Goal: Task Accomplishment & Management: Manage account settings

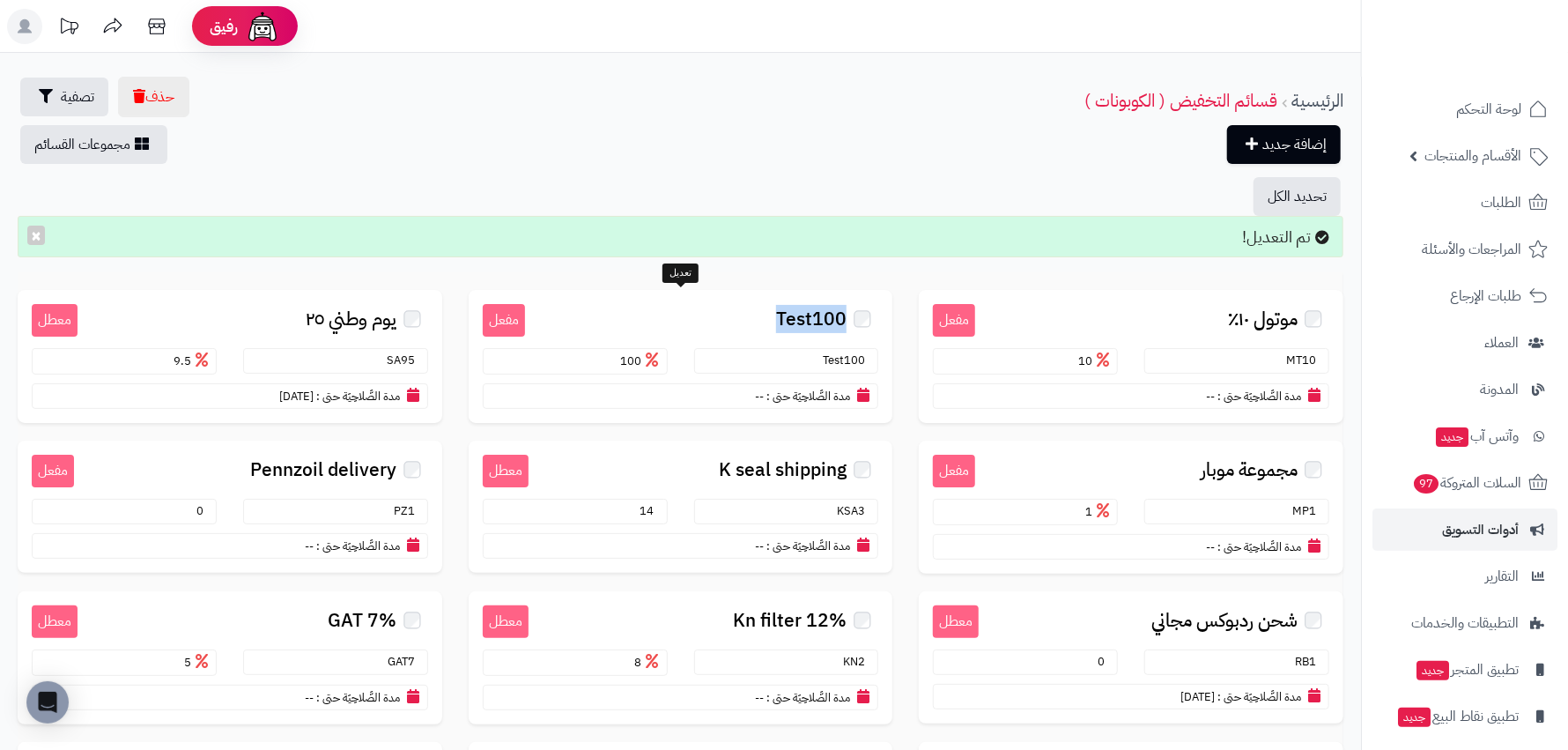
click at [778, 258] on div "تحديد الكل تم التعديل! × مفعل موتول ١٠٪ MT10 10 مدة الصَّلاحِيَة حتى : -- مفعل …" at bounding box center [680, 543] width 1361 height 733
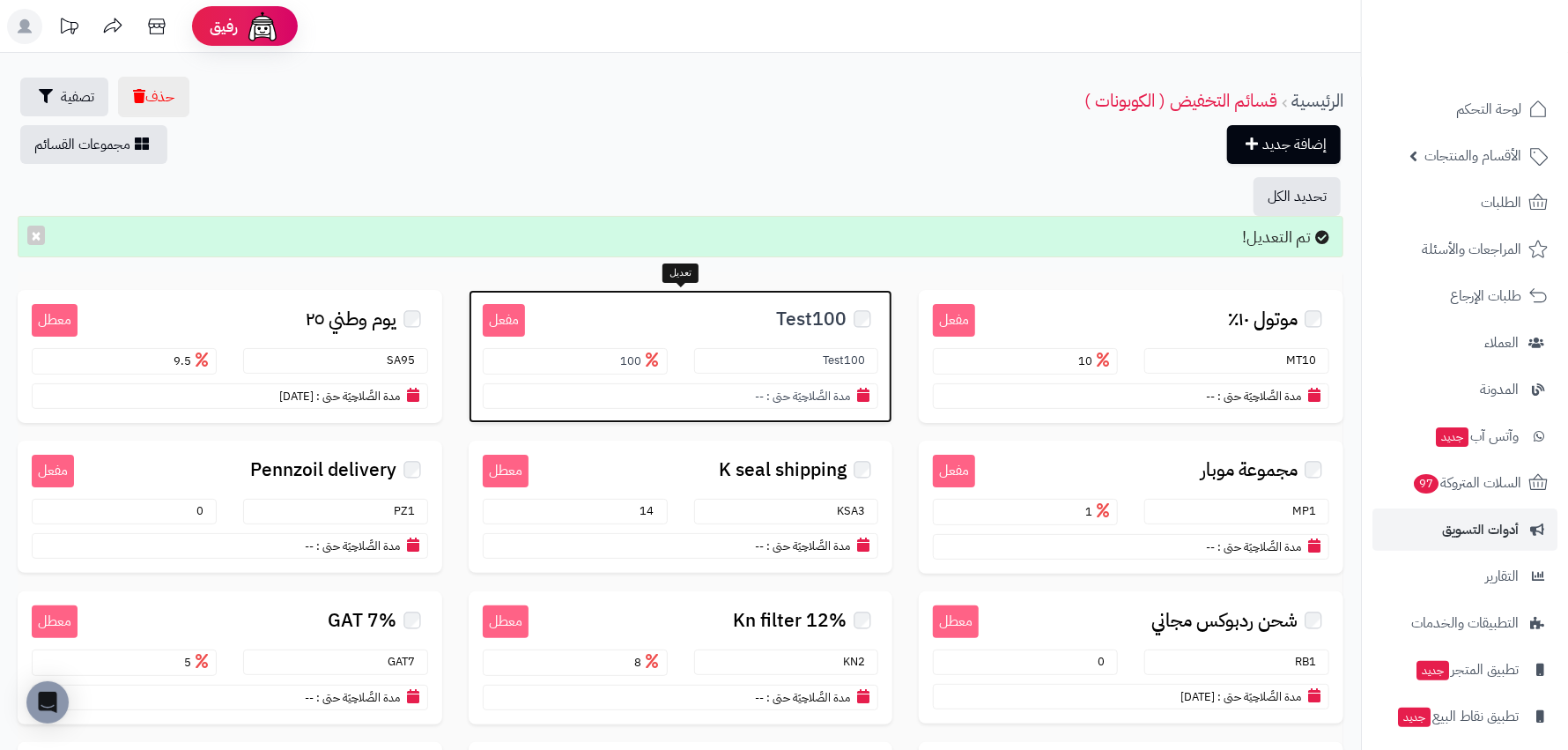
click at [822, 317] on span "Test100" at bounding box center [812, 319] width 71 height 20
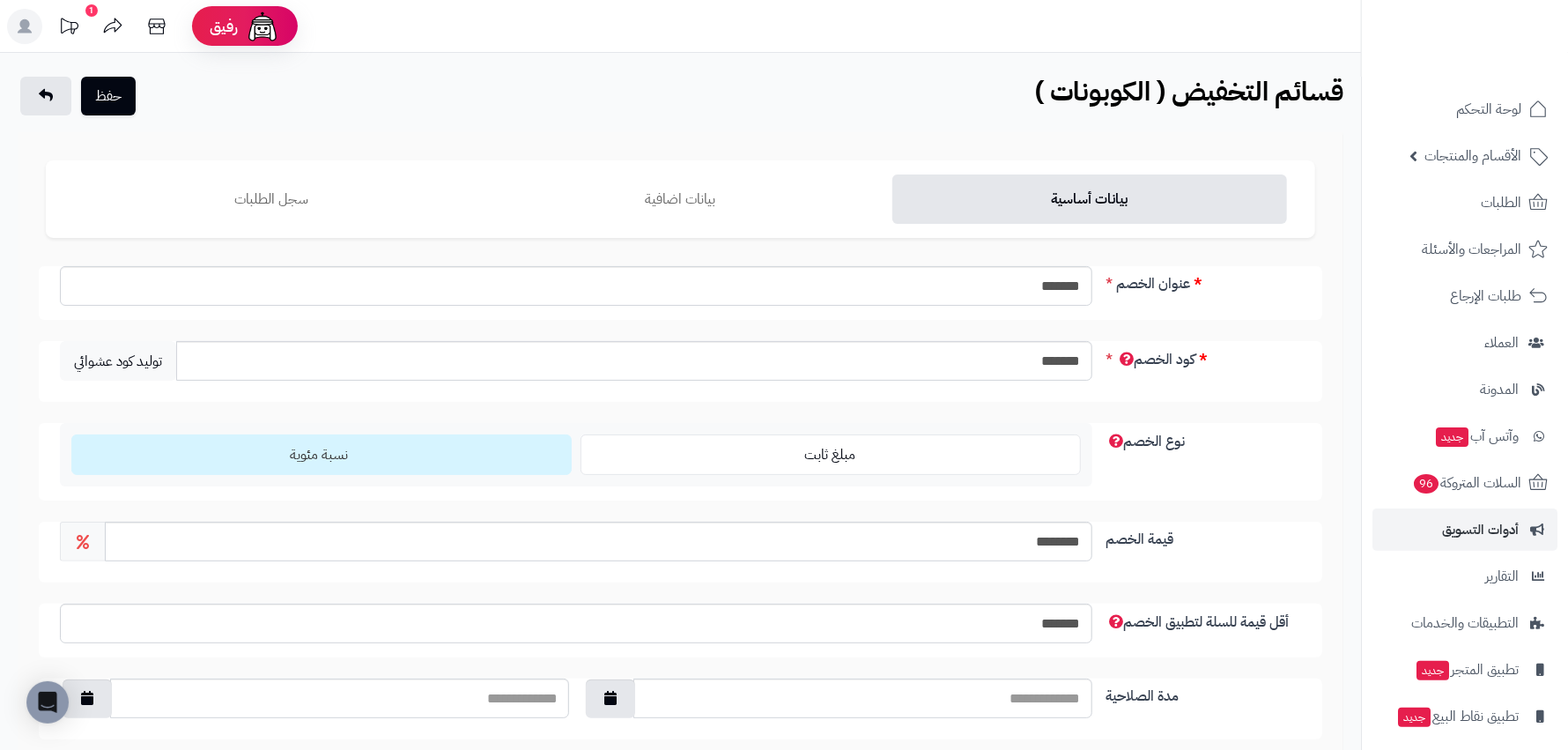
drag, startPoint x: 1446, startPoint y: 22, endPoint x: 1498, endPoint y: 19, distance: 52.1
click at [1498, 19] on ul at bounding box center [1465, 32] width 190 height 37
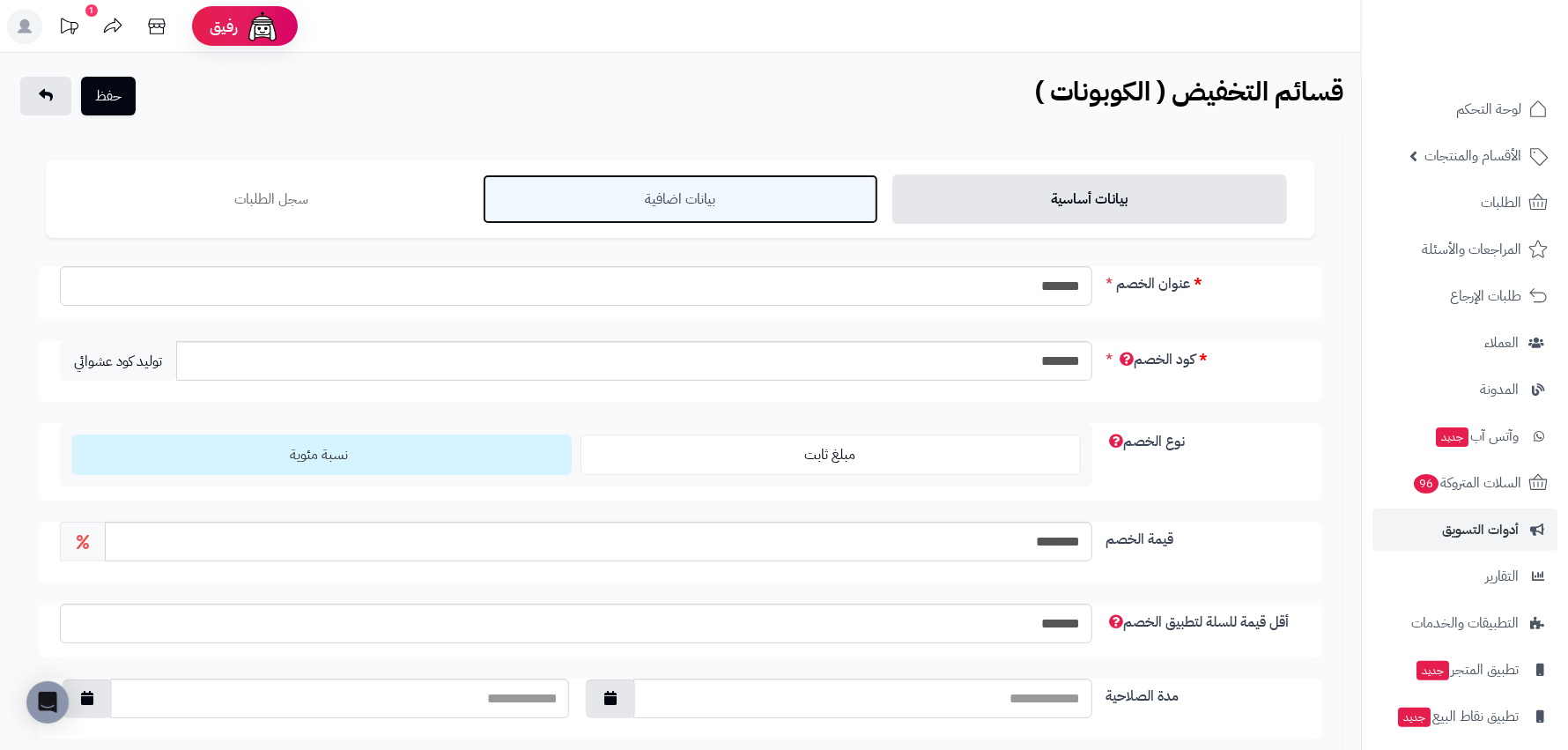
click at [654, 221] on link "بيانات اضافية" at bounding box center [680, 199] width 395 height 49
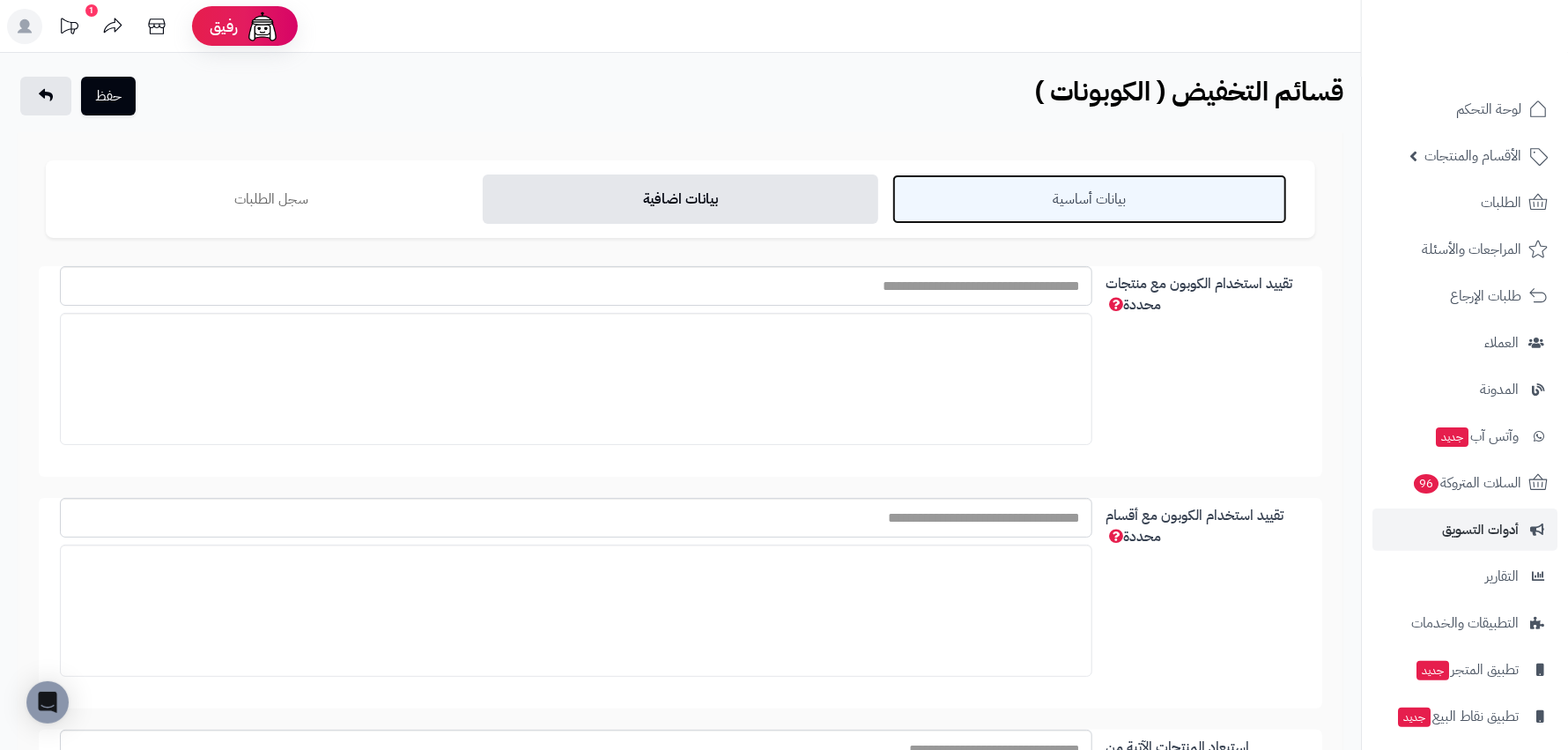
click at [1055, 201] on link "بيانات أساسية" at bounding box center [1089, 199] width 395 height 49
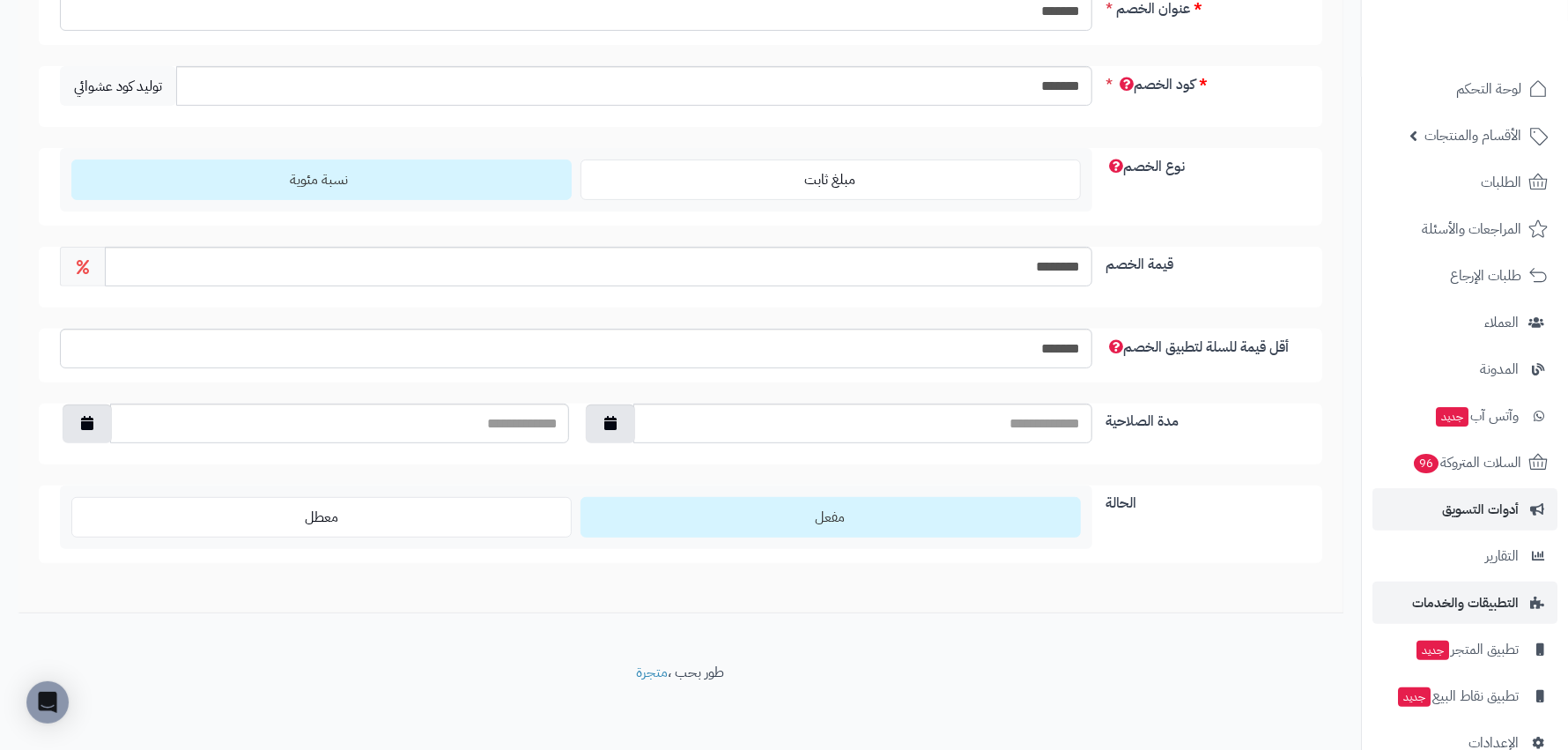
scroll to position [55, 0]
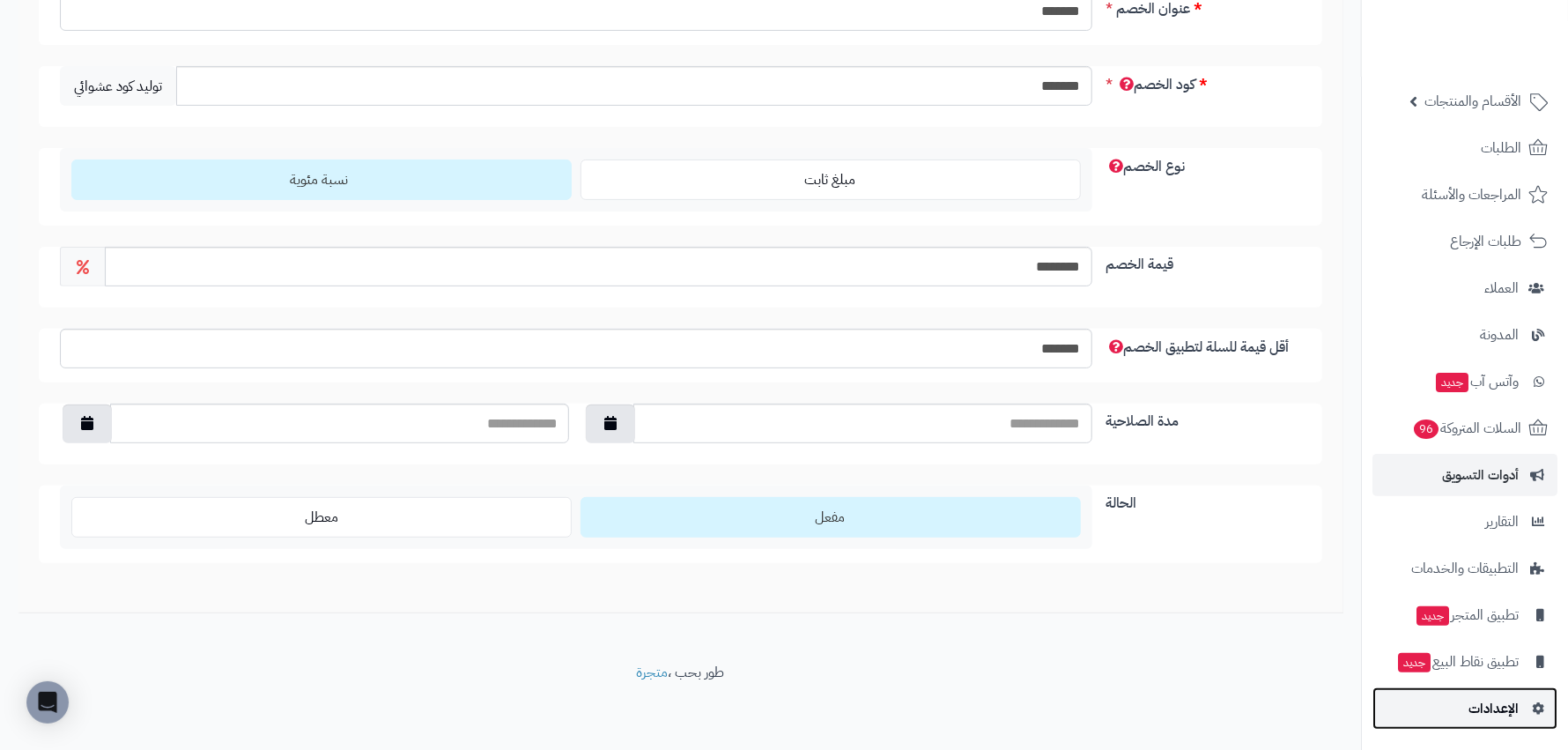
click at [1489, 709] on span "الإعدادات" at bounding box center [1494, 708] width 50 height 25
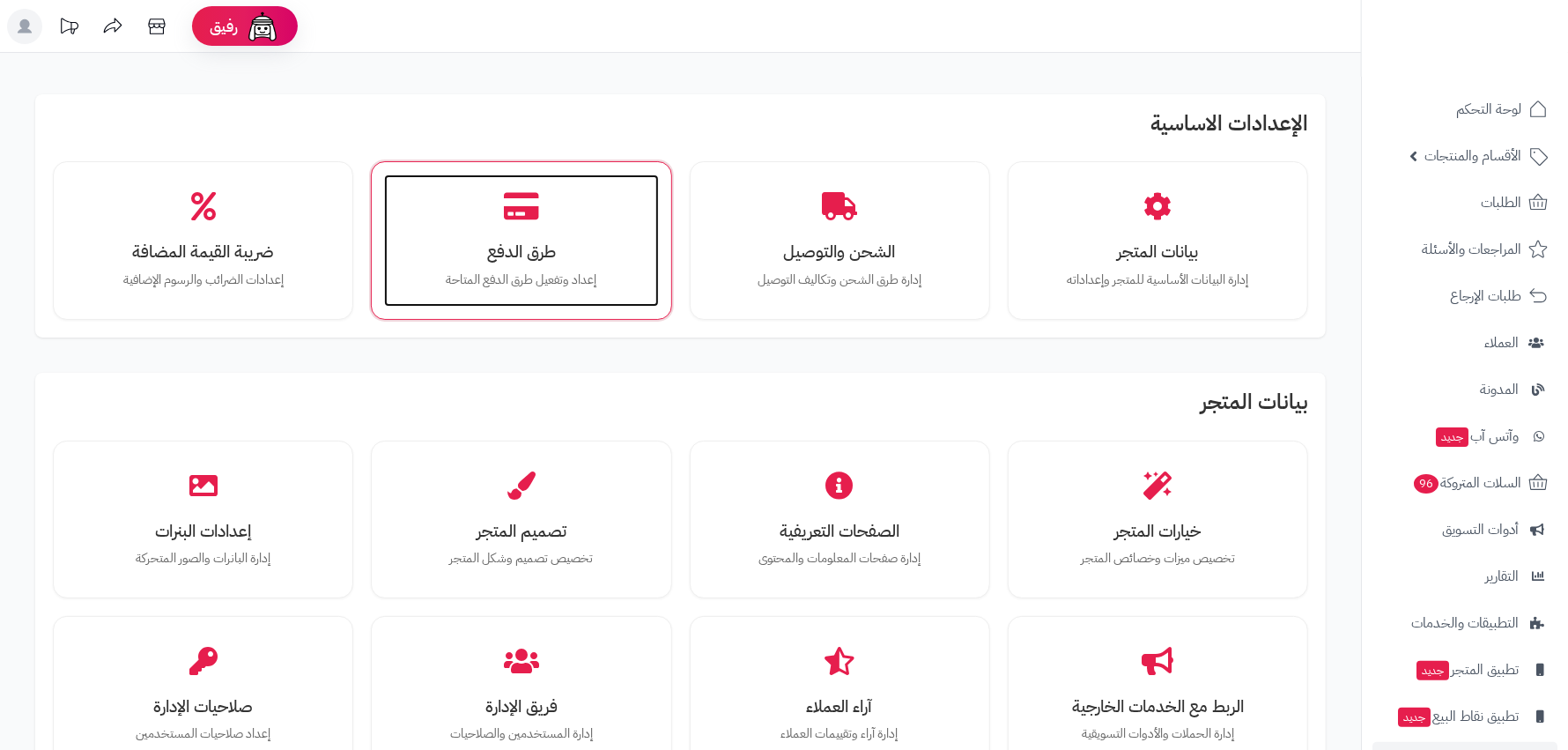
click at [504, 265] on div "طرق الدفع إعداد وتفعيل طرق الدفع المتاحة" at bounding box center [521, 240] width 274 height 133
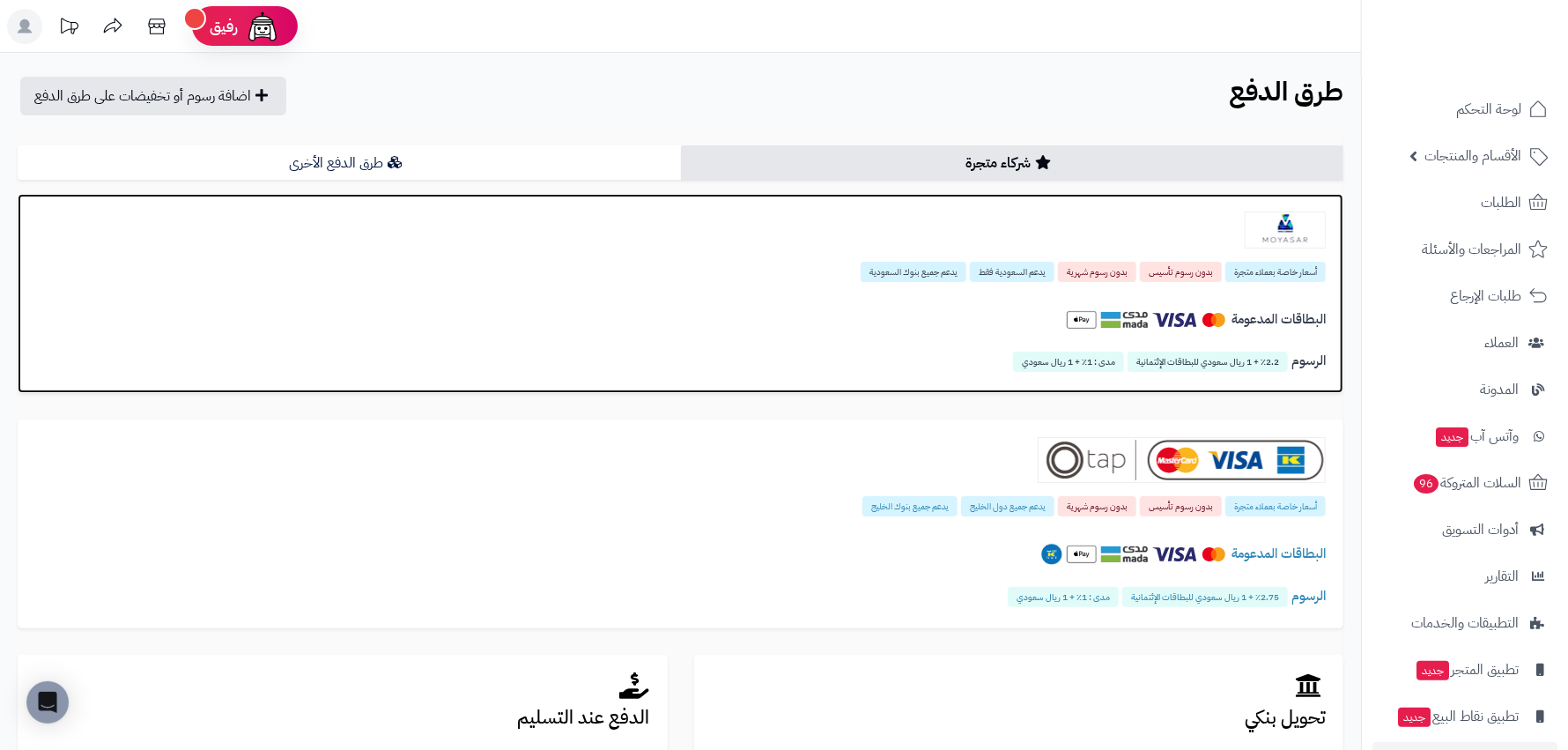
click at [1132, 213] on div at bounding box center [680, 230] width 1291 height 37
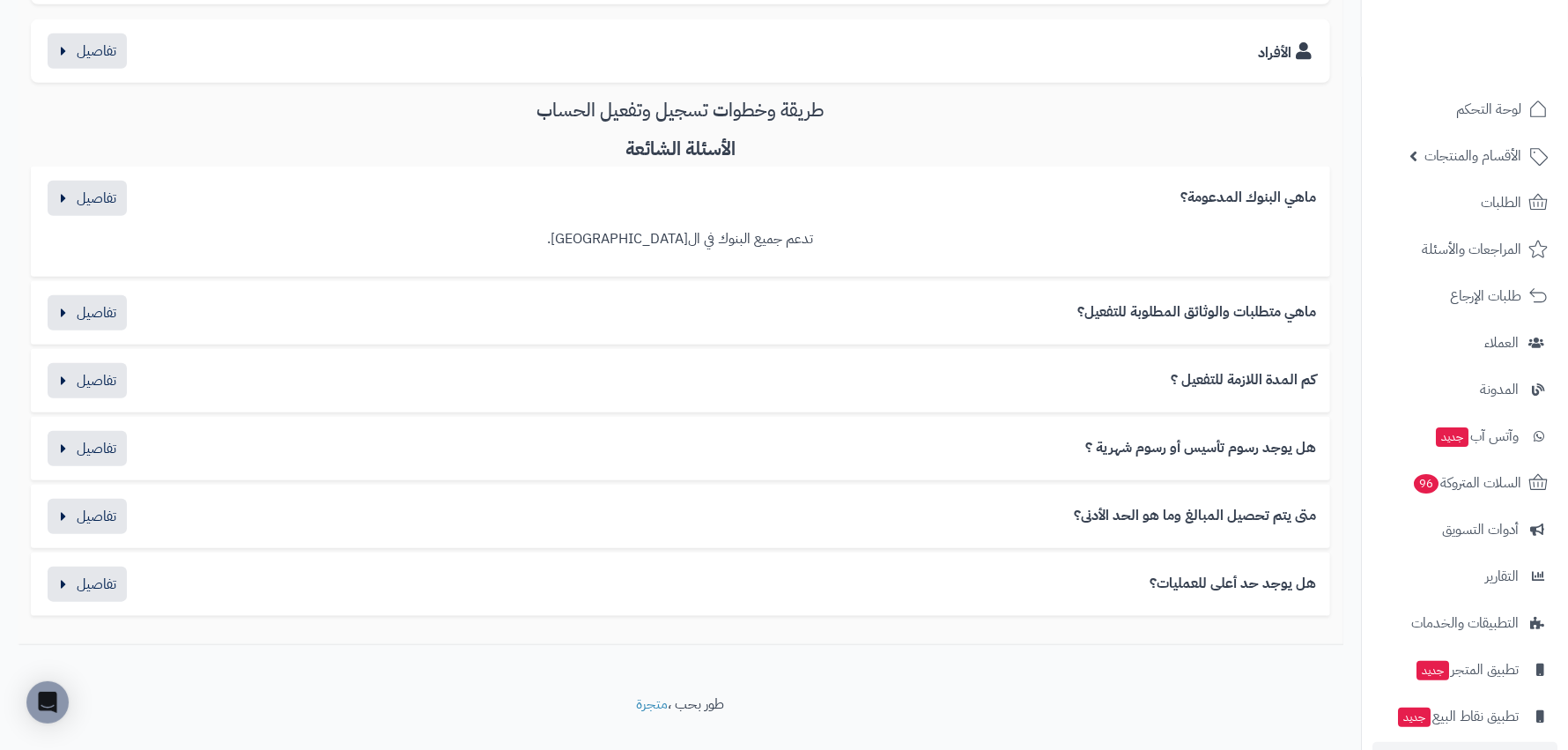
scroll to position [616, 0]
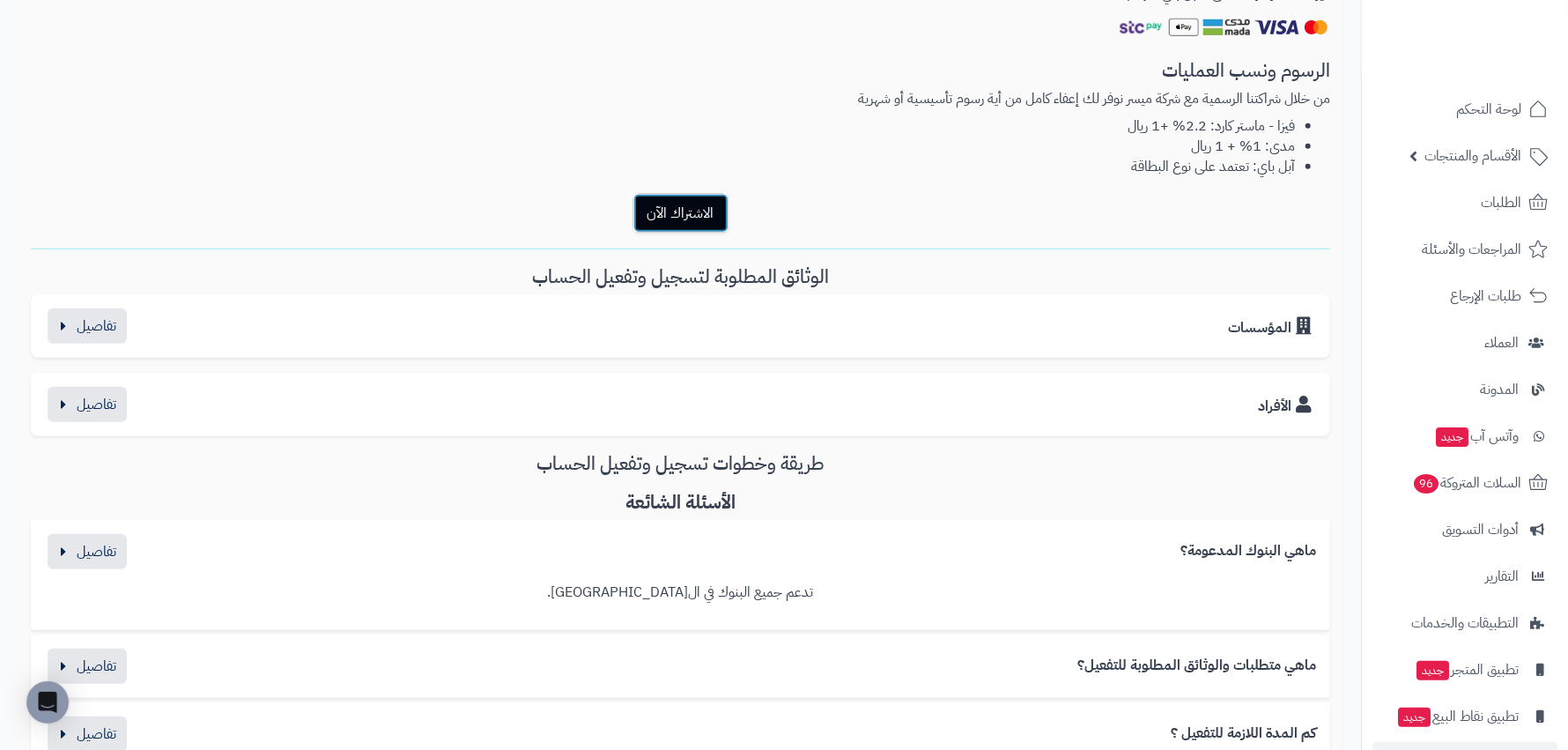
click at [706, 217] on button "الاشتراك الآن" at bounding box center [681, 213] width 95 height 39
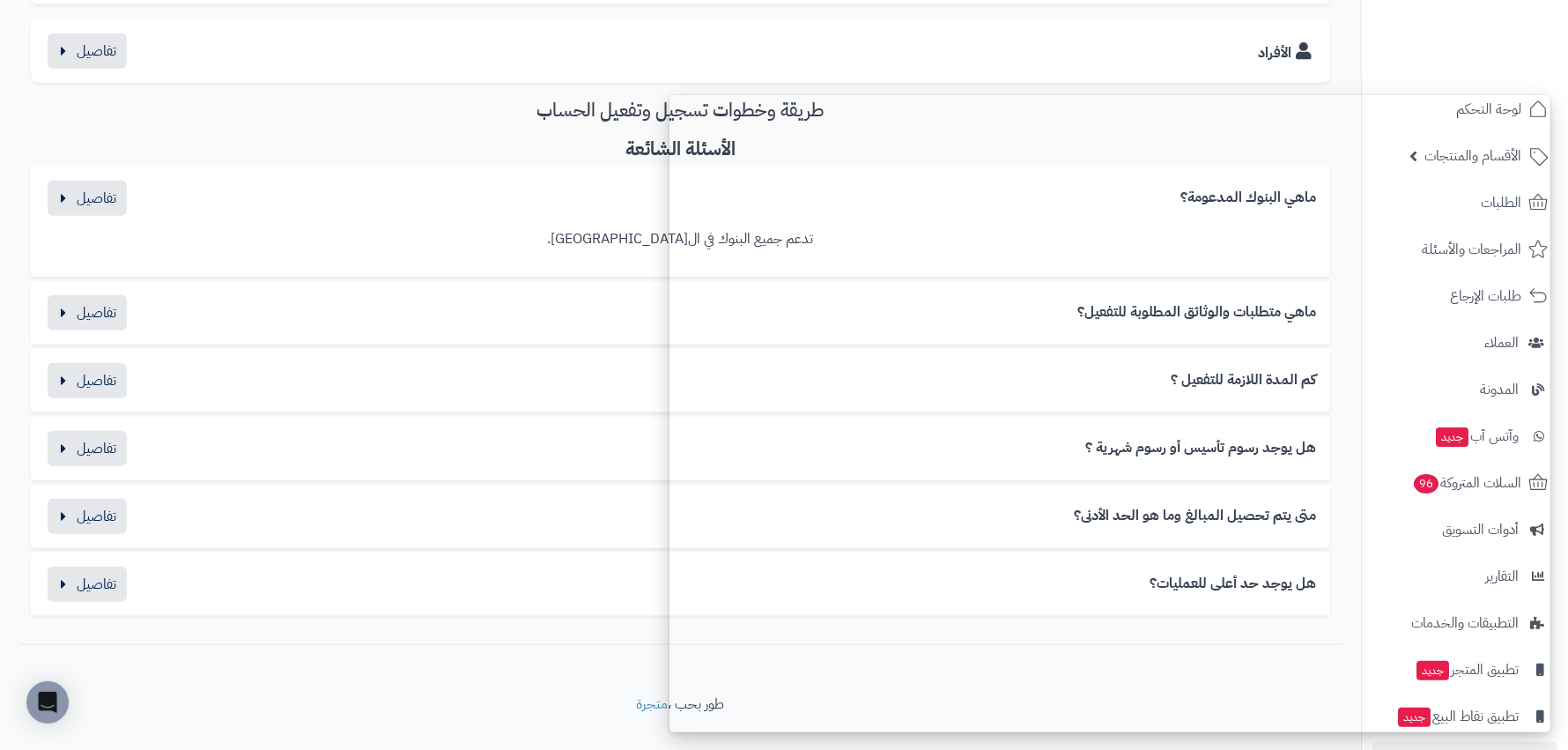
click at [551, 196] on div "ماهي البنوك المدعومة؟" at bounding box center [680, 198] width 1271 height 35
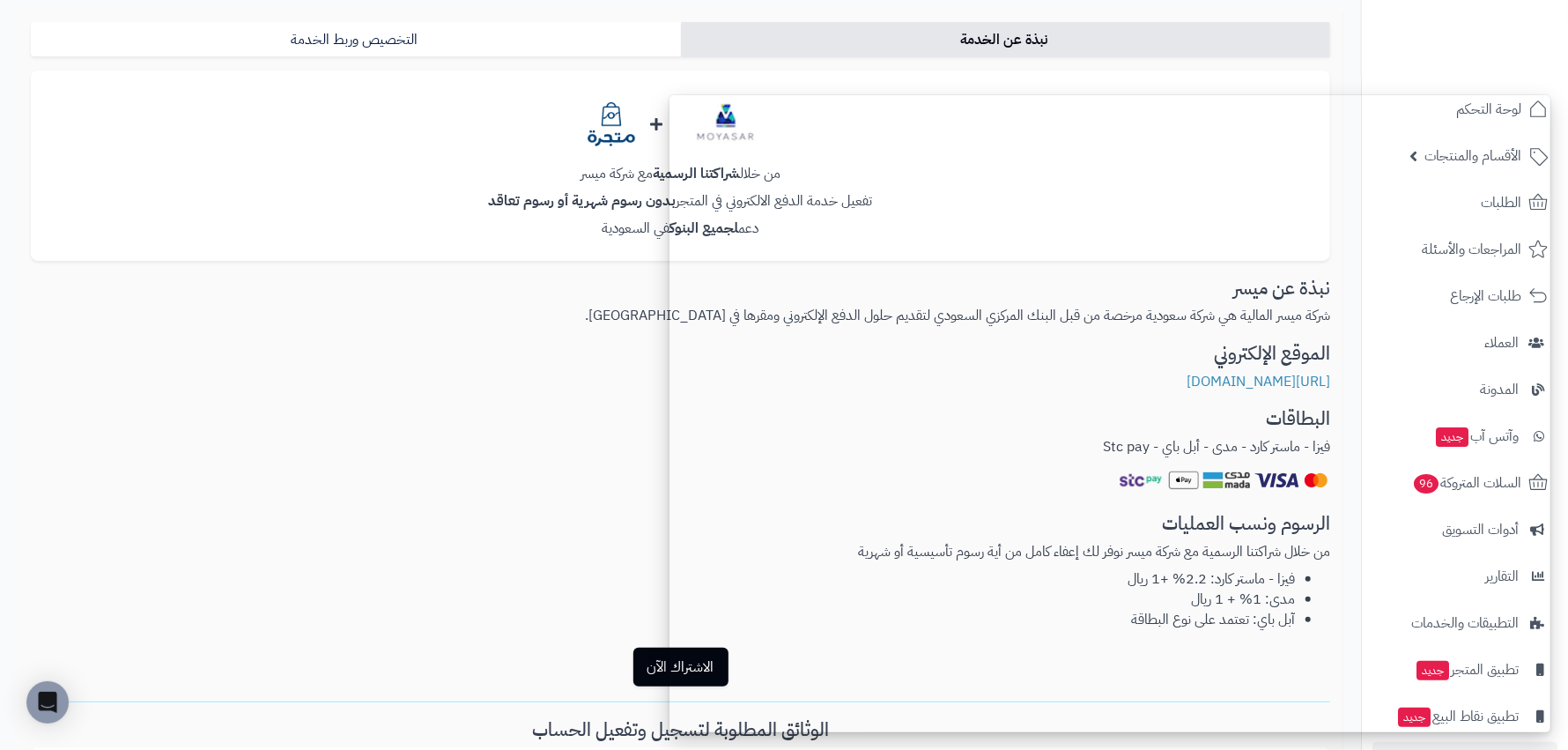
scroll to position [0, 0]
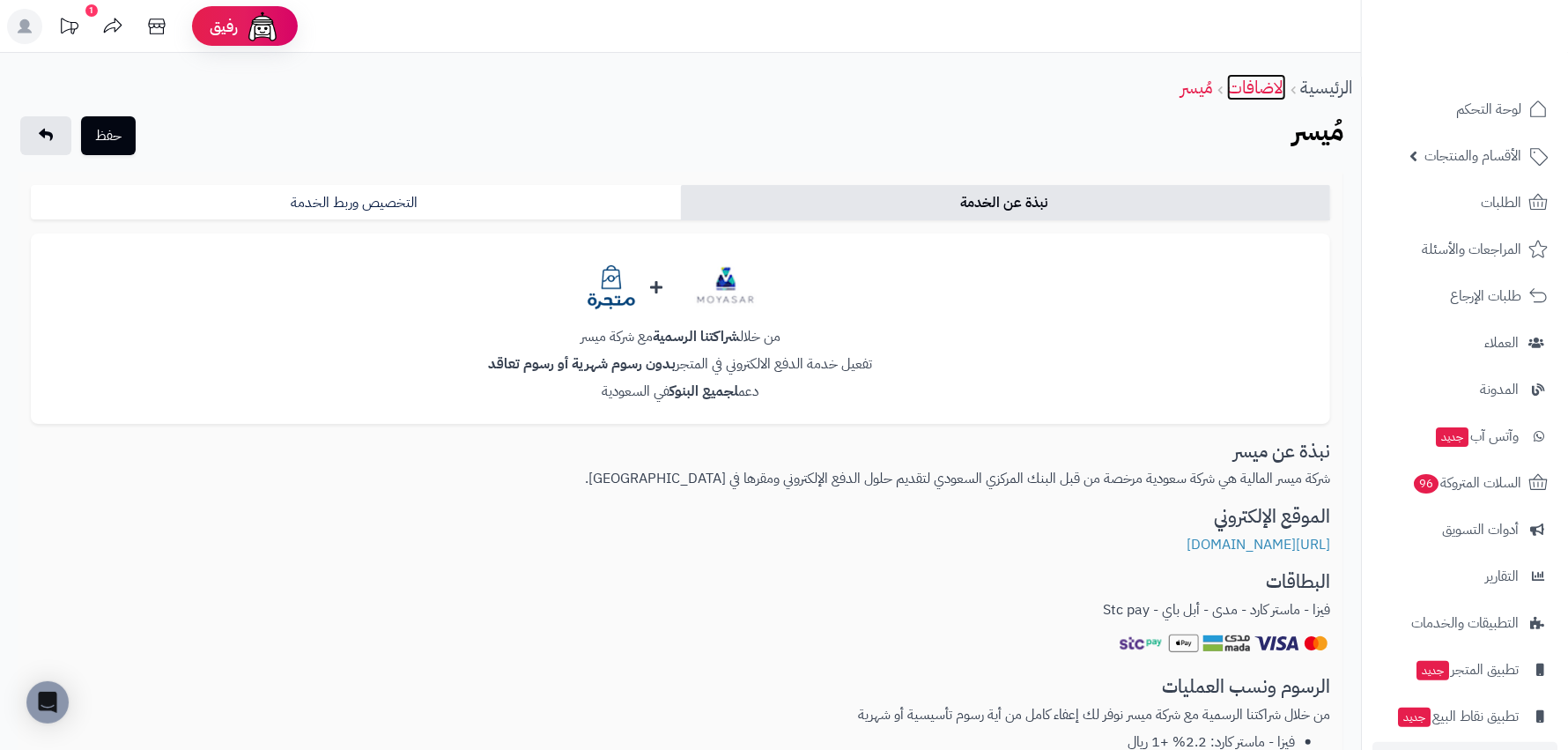
click at [1260, 87] on link "الاضافات" at bounding box center [1256, 87] width 59 height 27
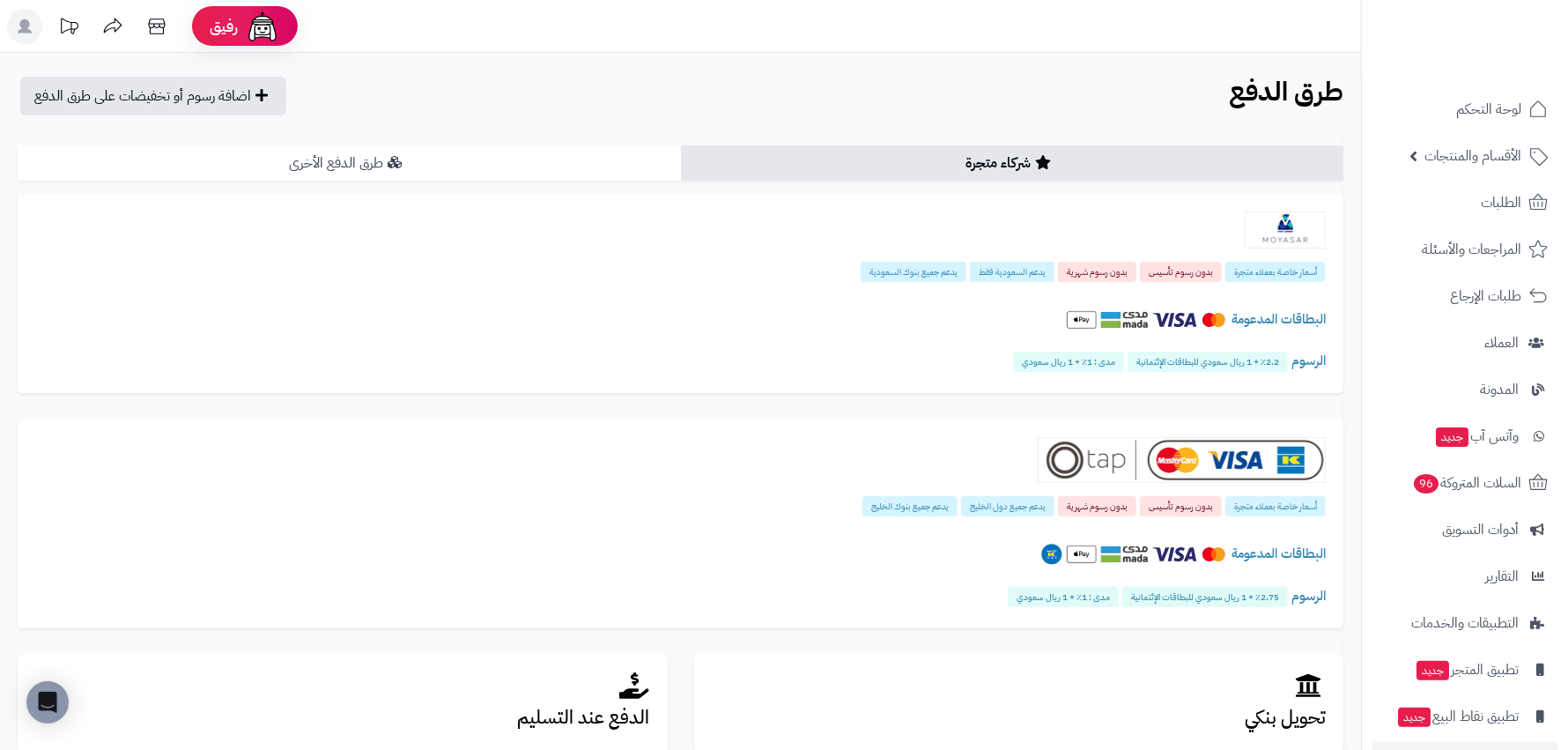
click at [515, 165] on link "طرق الدفع الأخرى" at bounding box center [349, 163] width 663 height 35
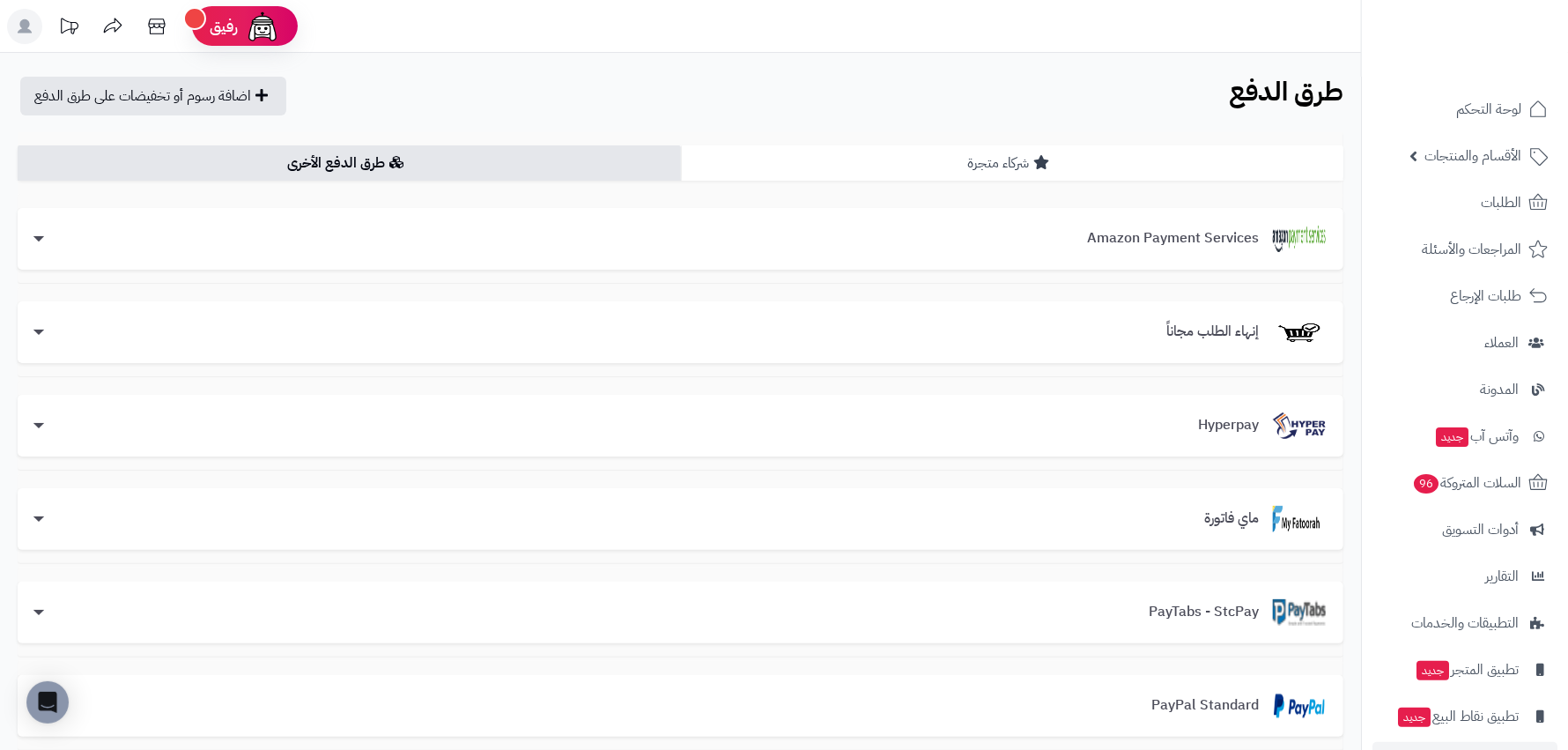
click at [950, 170] on link "شركاء متجرة" at bounding box center [1012, 163] width 663 height 35
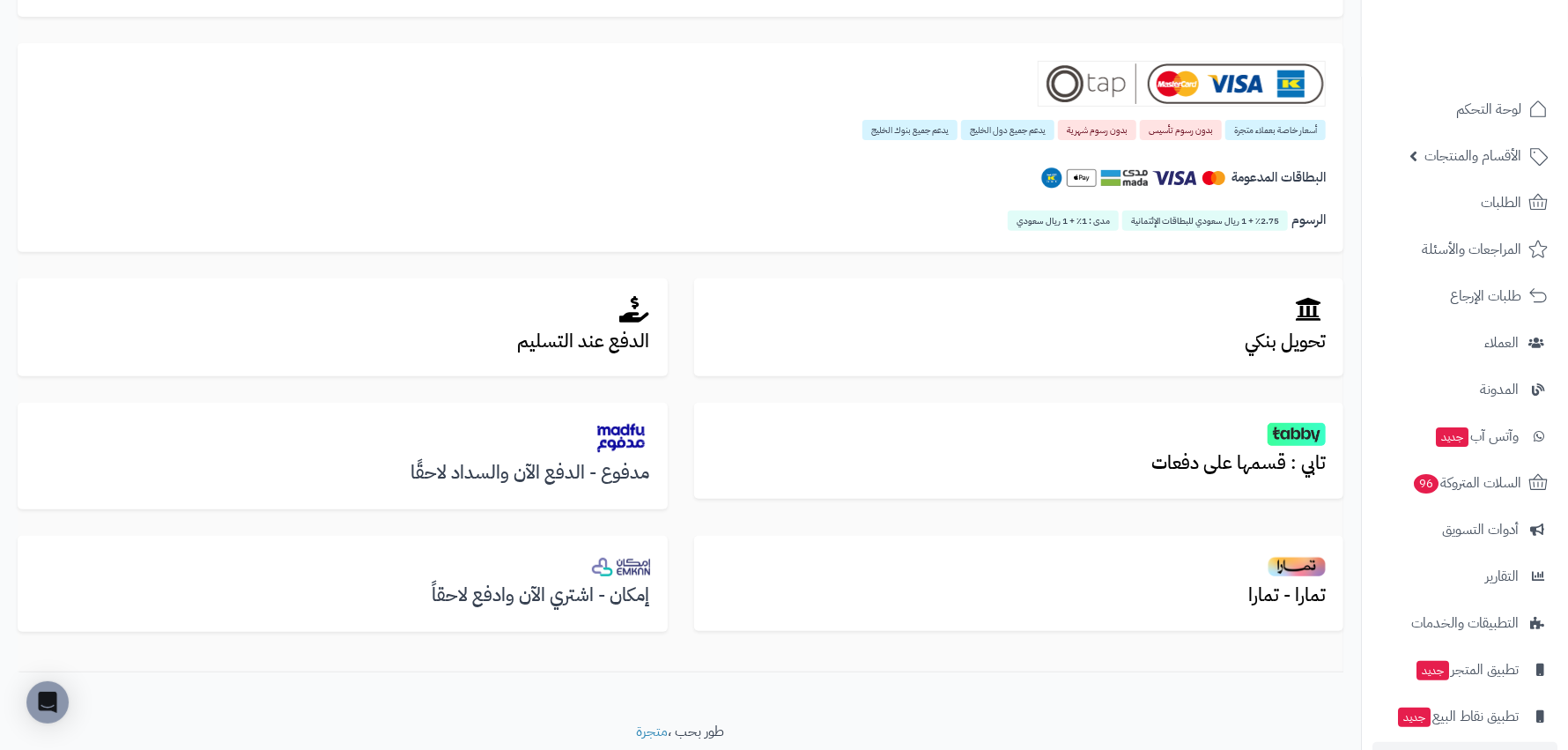
scroll to position [436, 0]
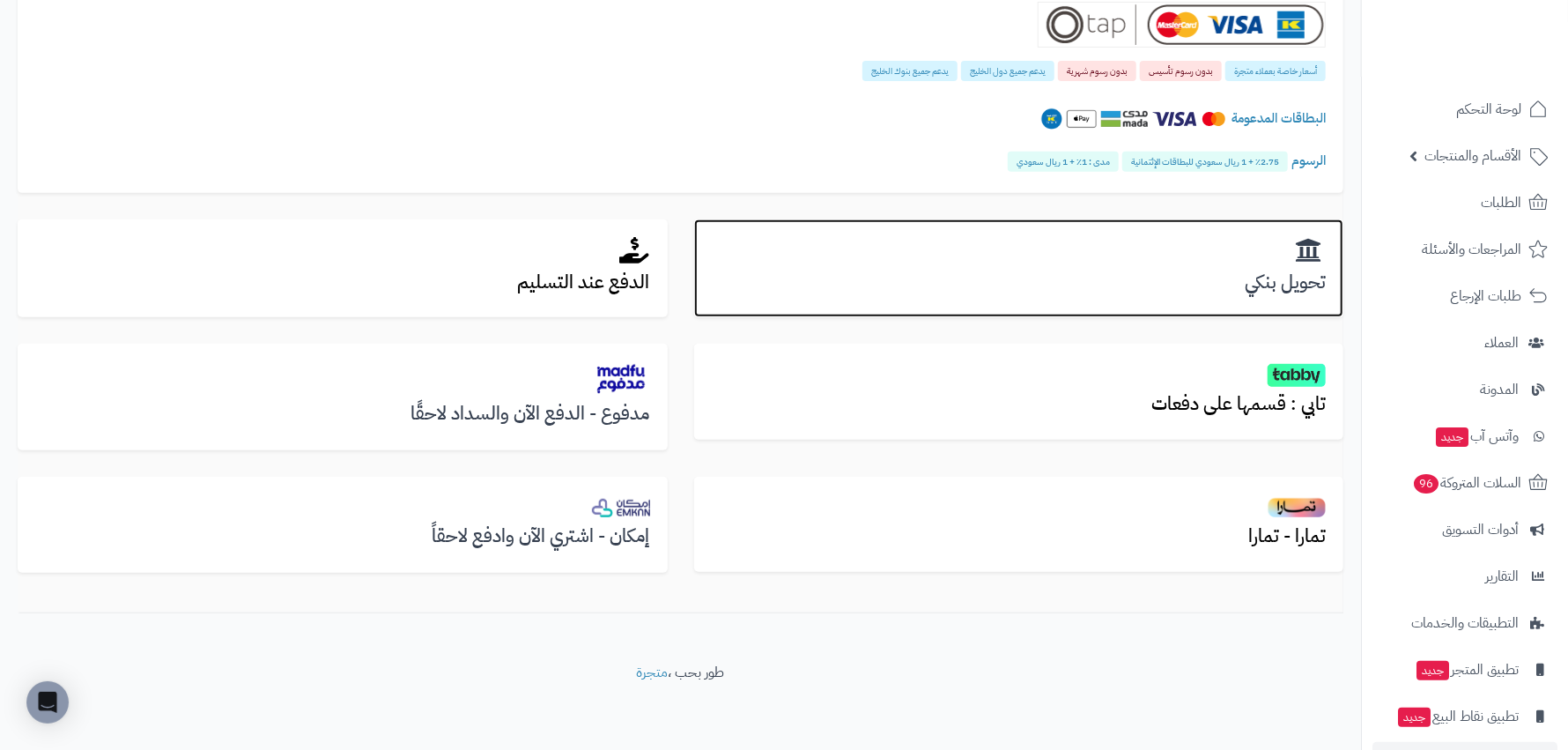
click at [948, 266] on div "تحويل بنكي" at bounding box center [1019, 269] width 650 height 99
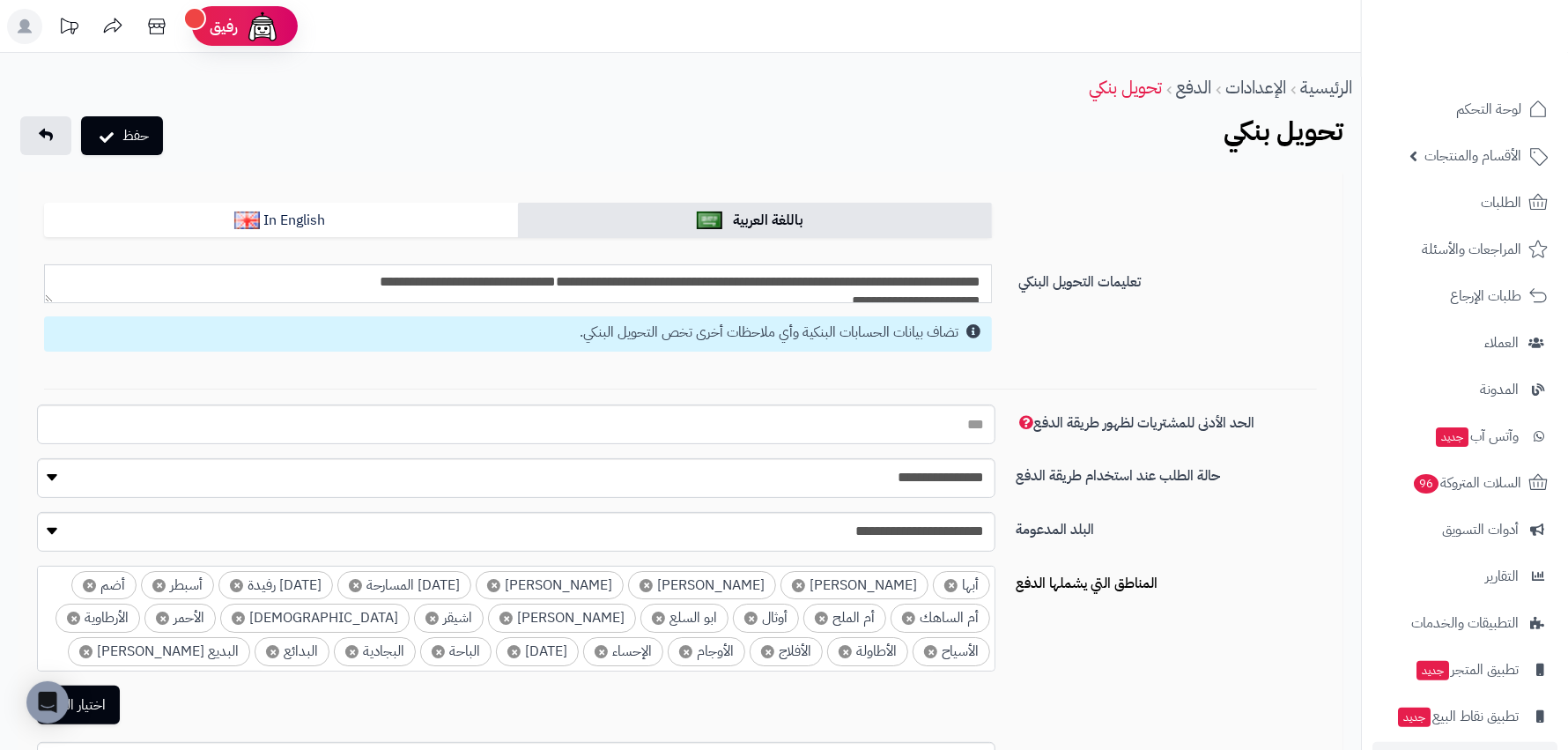
click at [899, 273] on textarea "**********" at bounding box center [519, 284] width 949 height 40
click at [660, 277] on textarea "**********" at bounding box center [519, 284] width 949 height 40
click at [686, 283] on textarea "**********" at bounding box center [519, 284] width 949 height 40
click at [409, 209] on link "In English" at bounding box center [281, 220] width 474 height 35
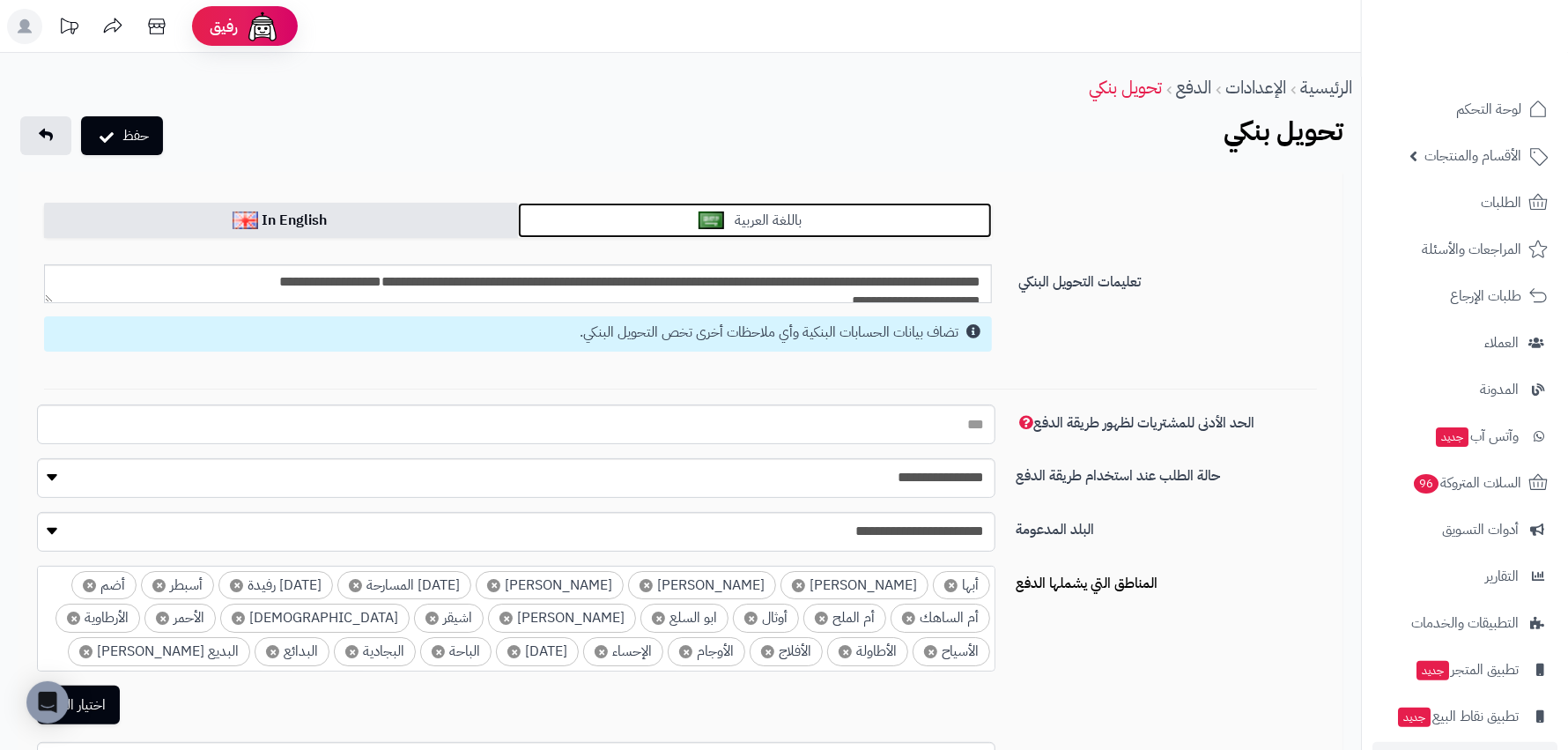
click at [683, 218] on link "باللغة العربية" at bounding box center [754, 220] width 474 height 35
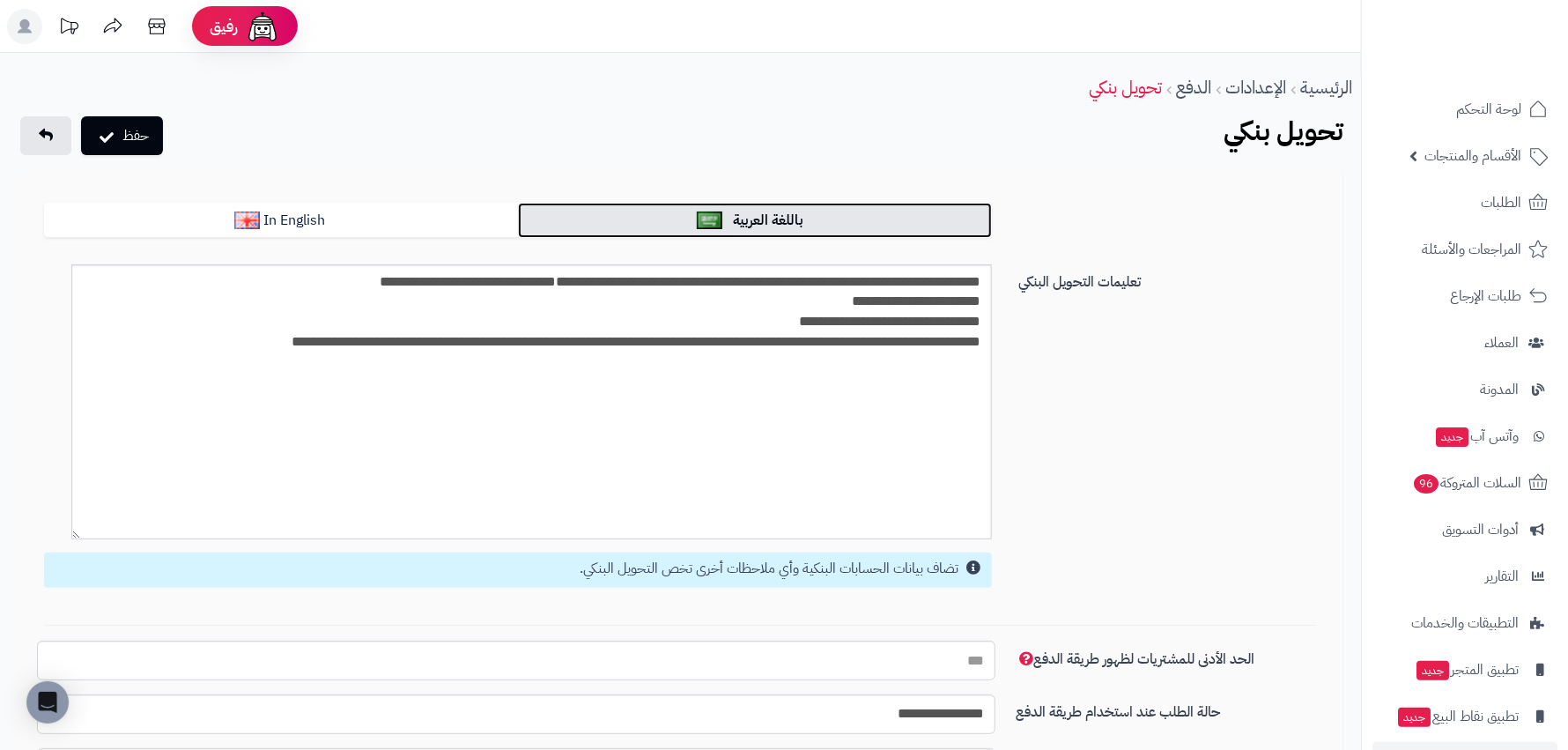
drag, startPoint x: 49, startPoint y: 303, endPoint x: 76, endPoint y: 536, distance: 234.6
click at [76, 536] on textarea "**********" at bounding box center [532, 402] width 920 height 276
click at [860, 344] on textarea "**********" at bounding box center [532, 402] width 920 height 276
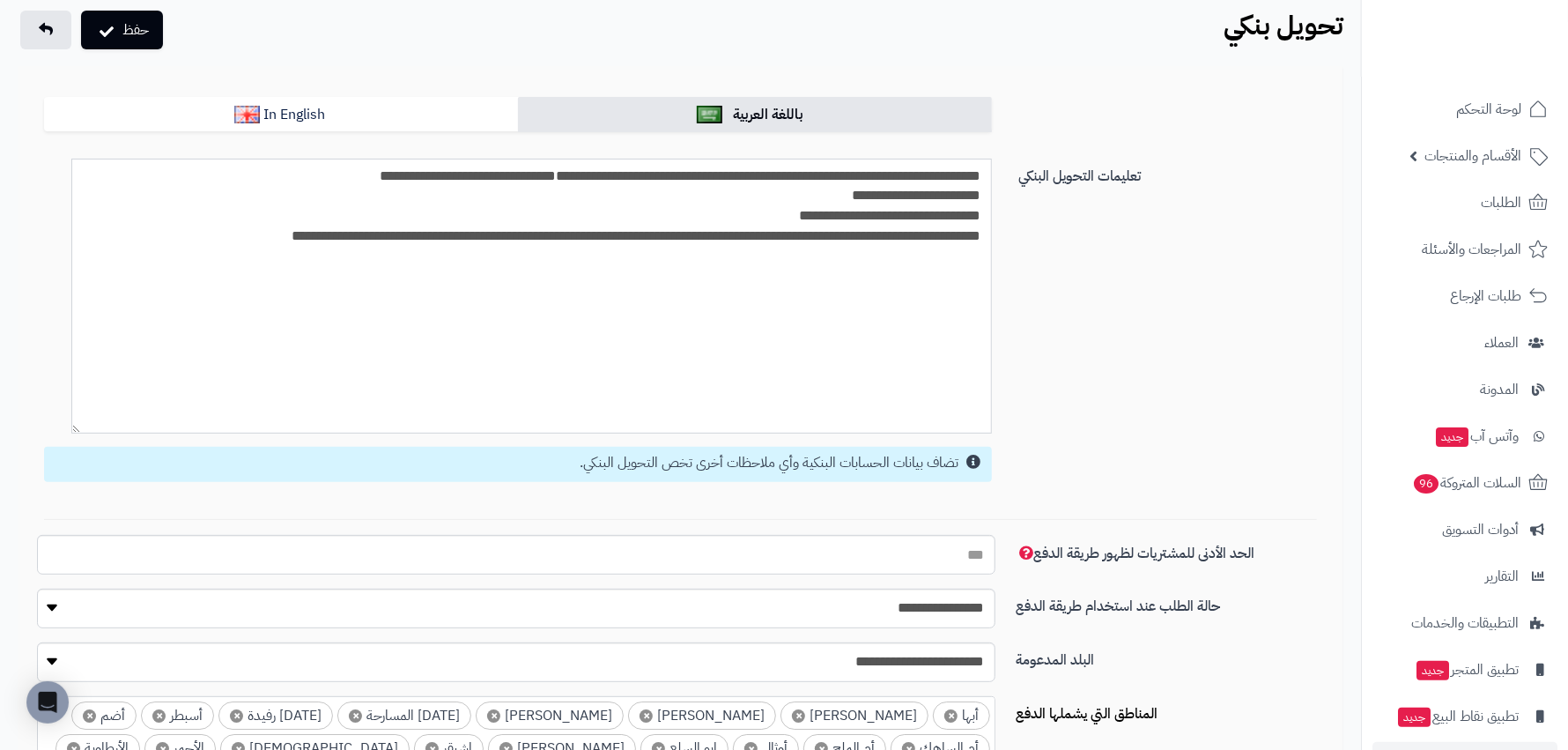
scroll to position [264, 0]
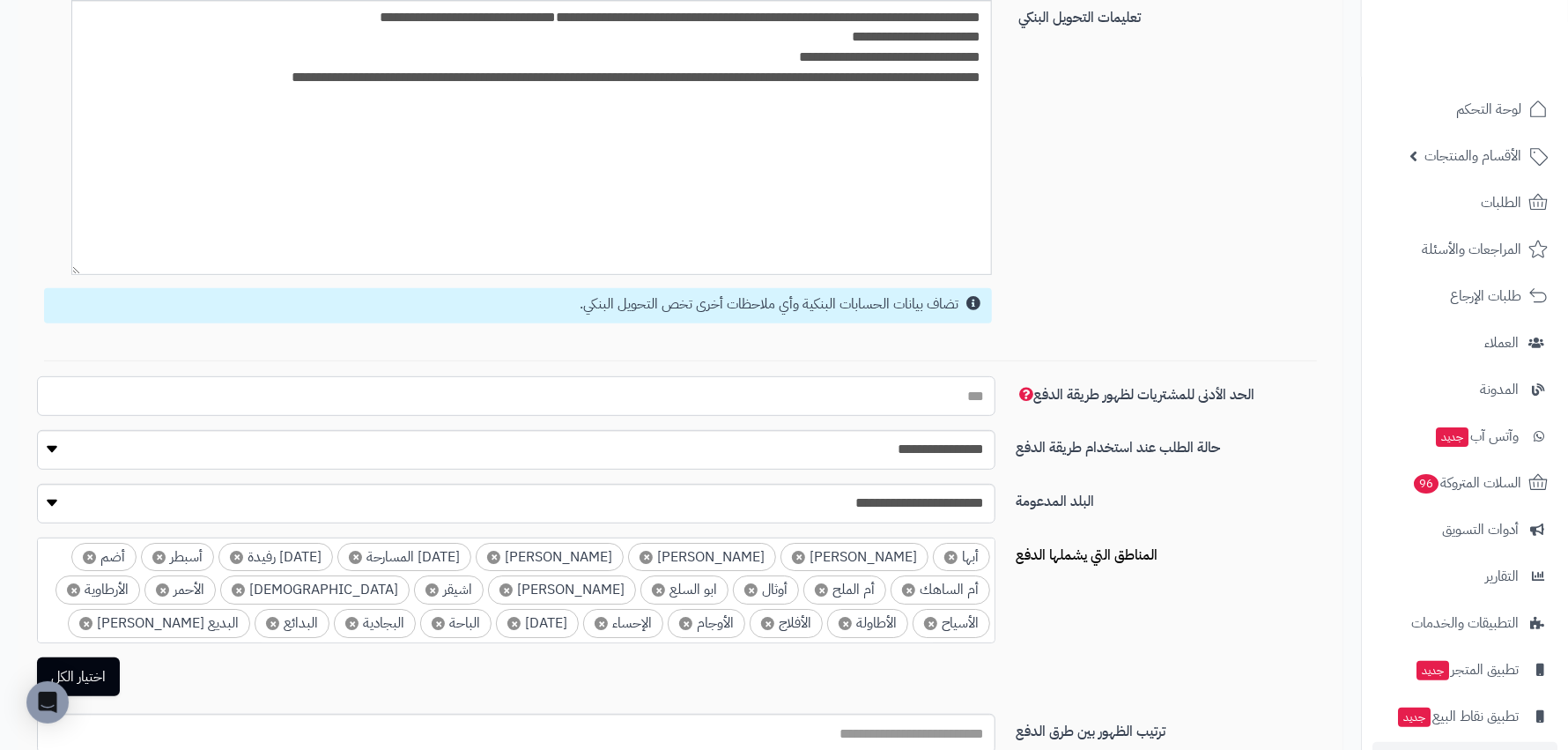
click at [949, 409] on input "الحد الأدنى للمشتريات لظهور طريقة الدفع" at bounding box center [516, 396] width 958 height 40
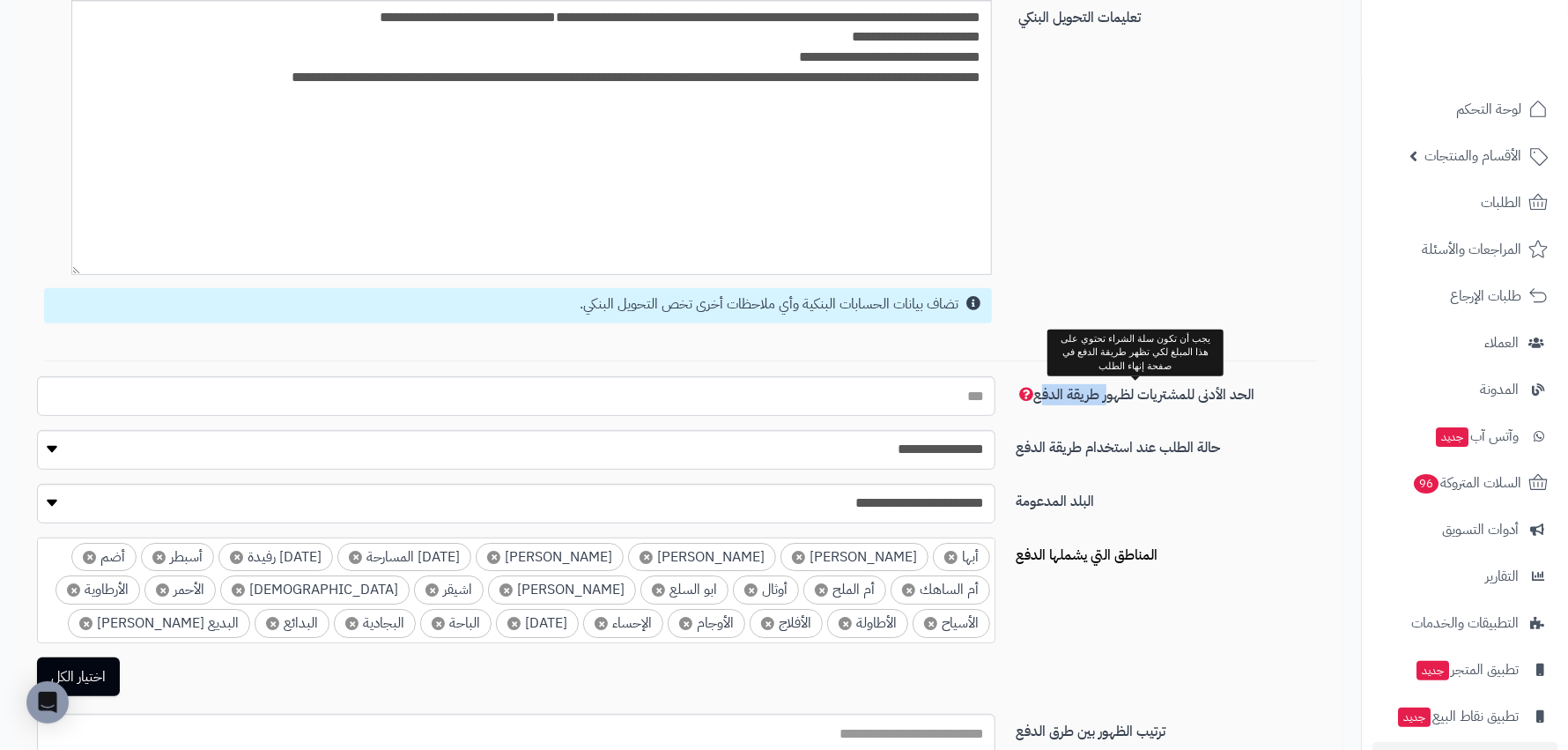
drag, startPoint x: 1038, startPoint y: 398, endPoint x: 1106, endPoint y: 398, distance: 68.0
click at [1106, 398] on span "الحد الأدنى للمشتريات لظهور طريقة الدفع" at bounding box center [1135, 395] width 239 height 21
click at [1082, 410] on div "الحد الأدنى للمشتريات لظهور طريقة الدفع" at bounding box center [680, 184] width 1314 height 491
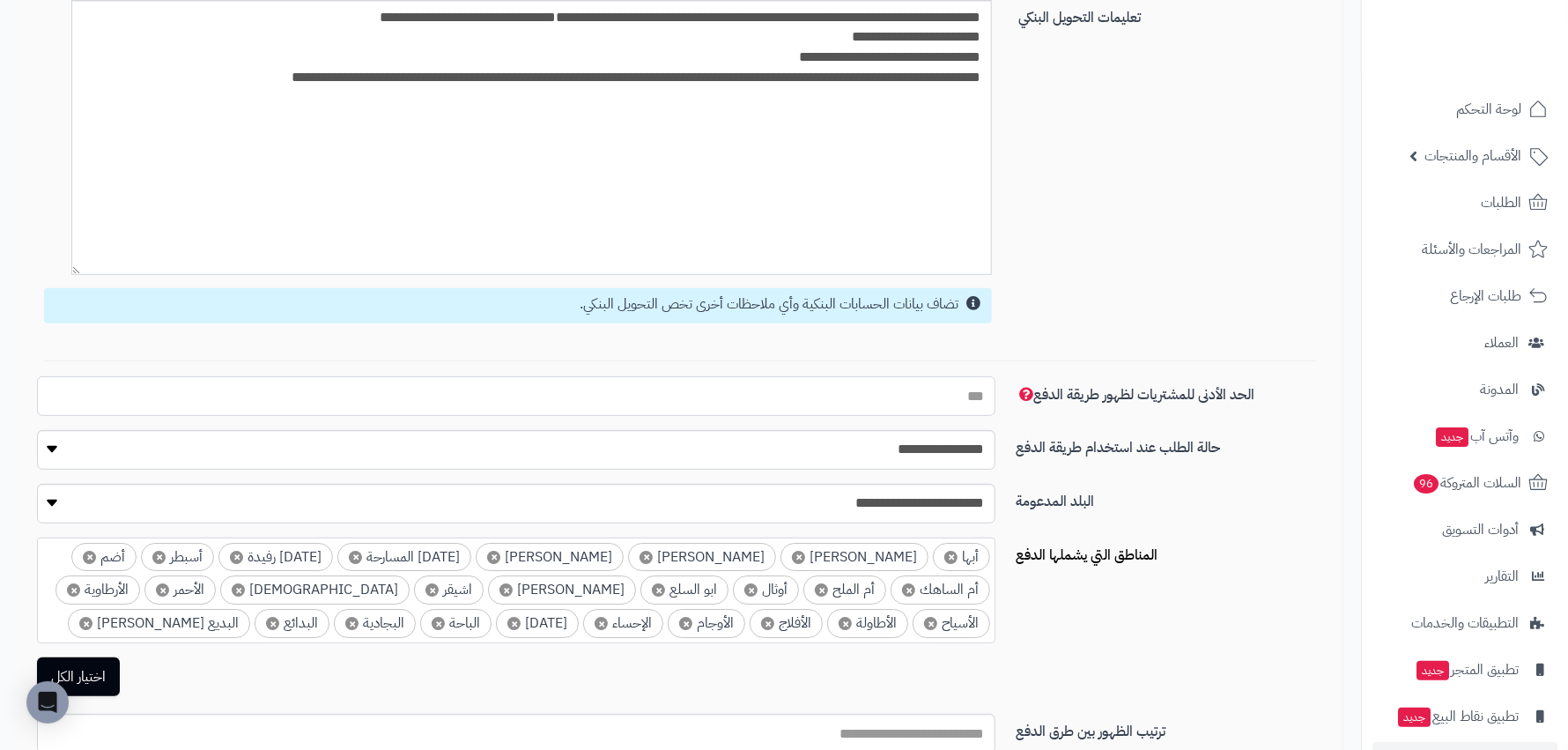
click at [927, 404] on input "الحد الأدنى للمشتريات لظهور طريقة الدفع" at bounding box center [516, 396] width 958 height 40
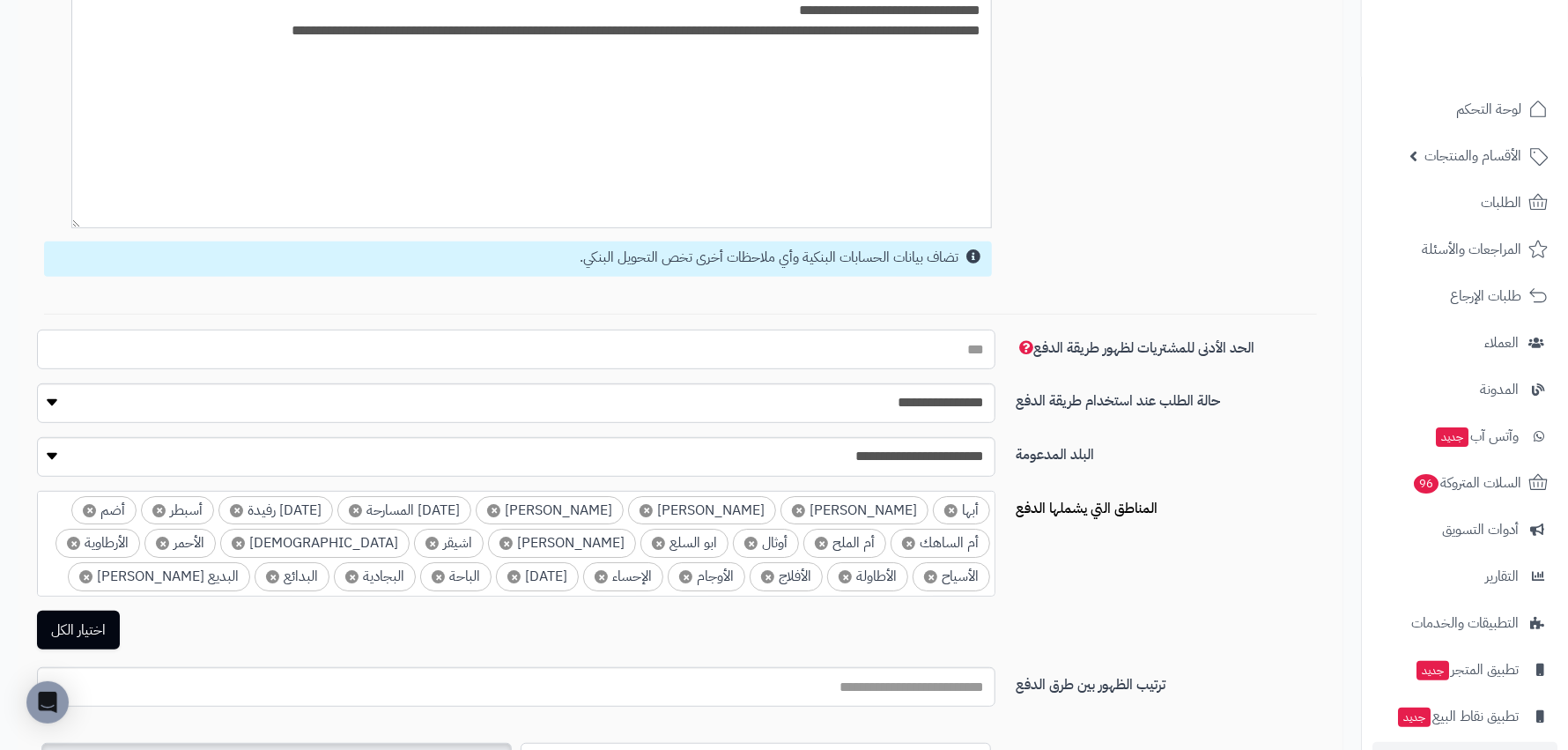
scroll to position [0, 0]
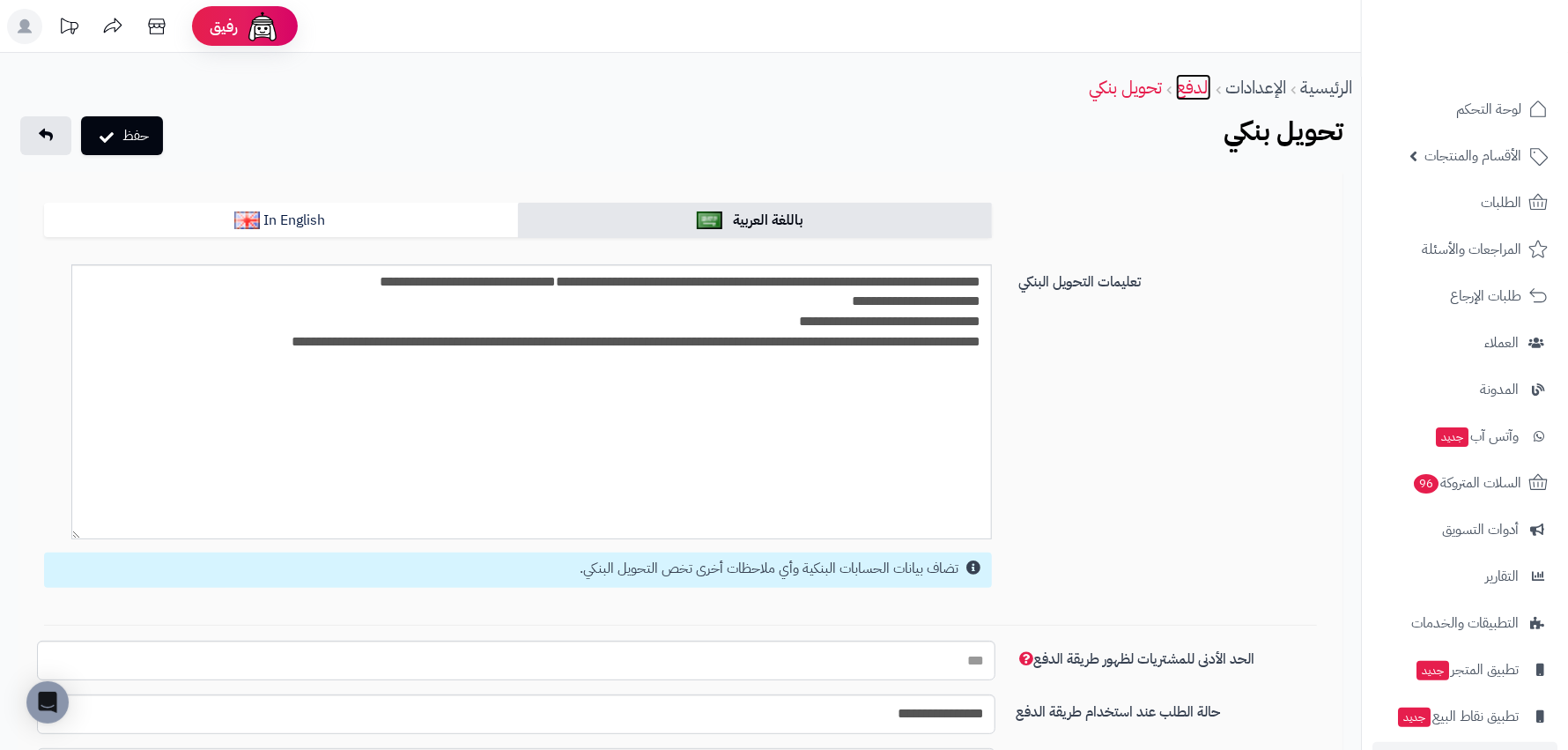
click at [1181, 88] on link "الدفع" at bounding box center [1193, 87] width 35 height 27
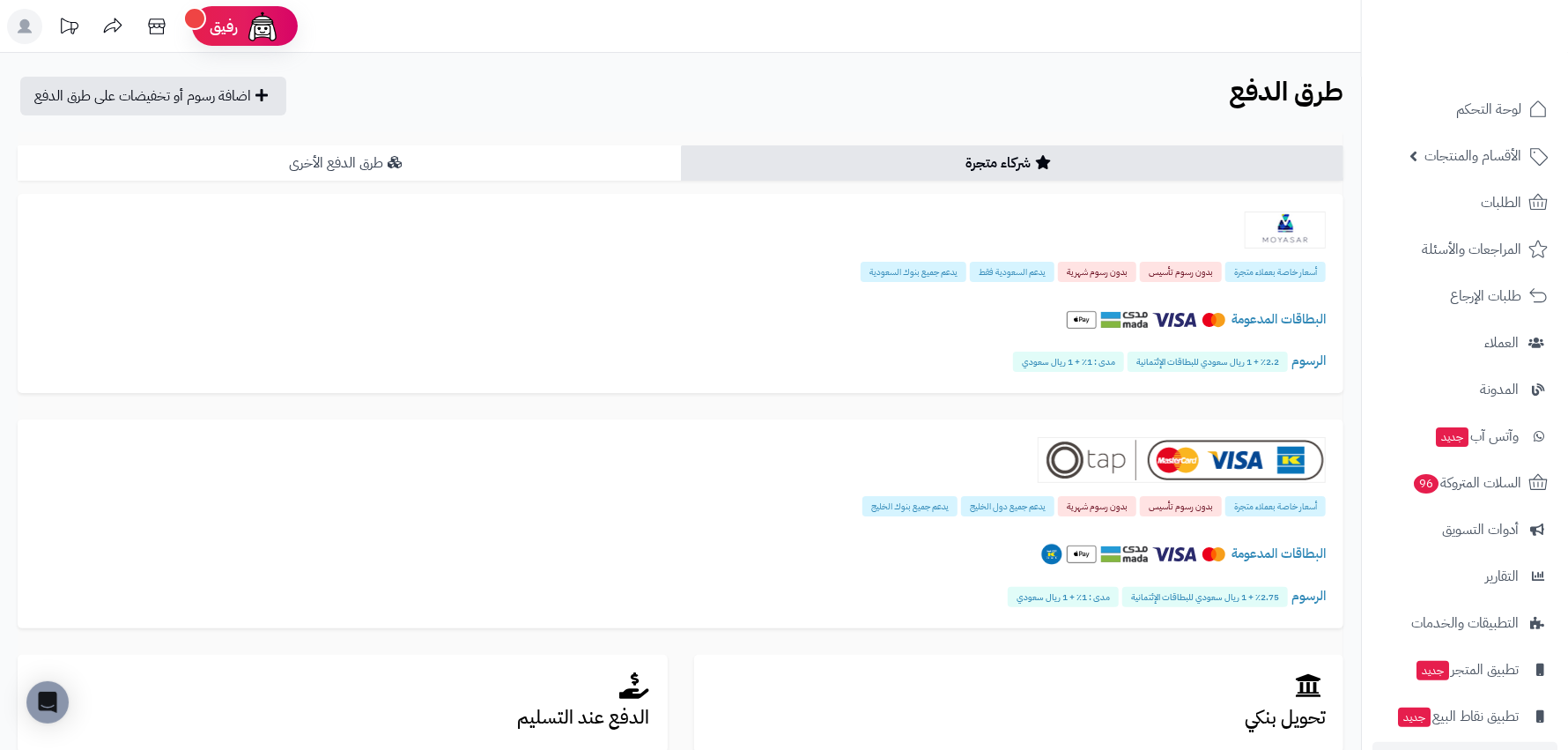
click at [587, 158] on link "طرق الدفع الأخرى" at bounding box center [349, 163] width 663 height 35
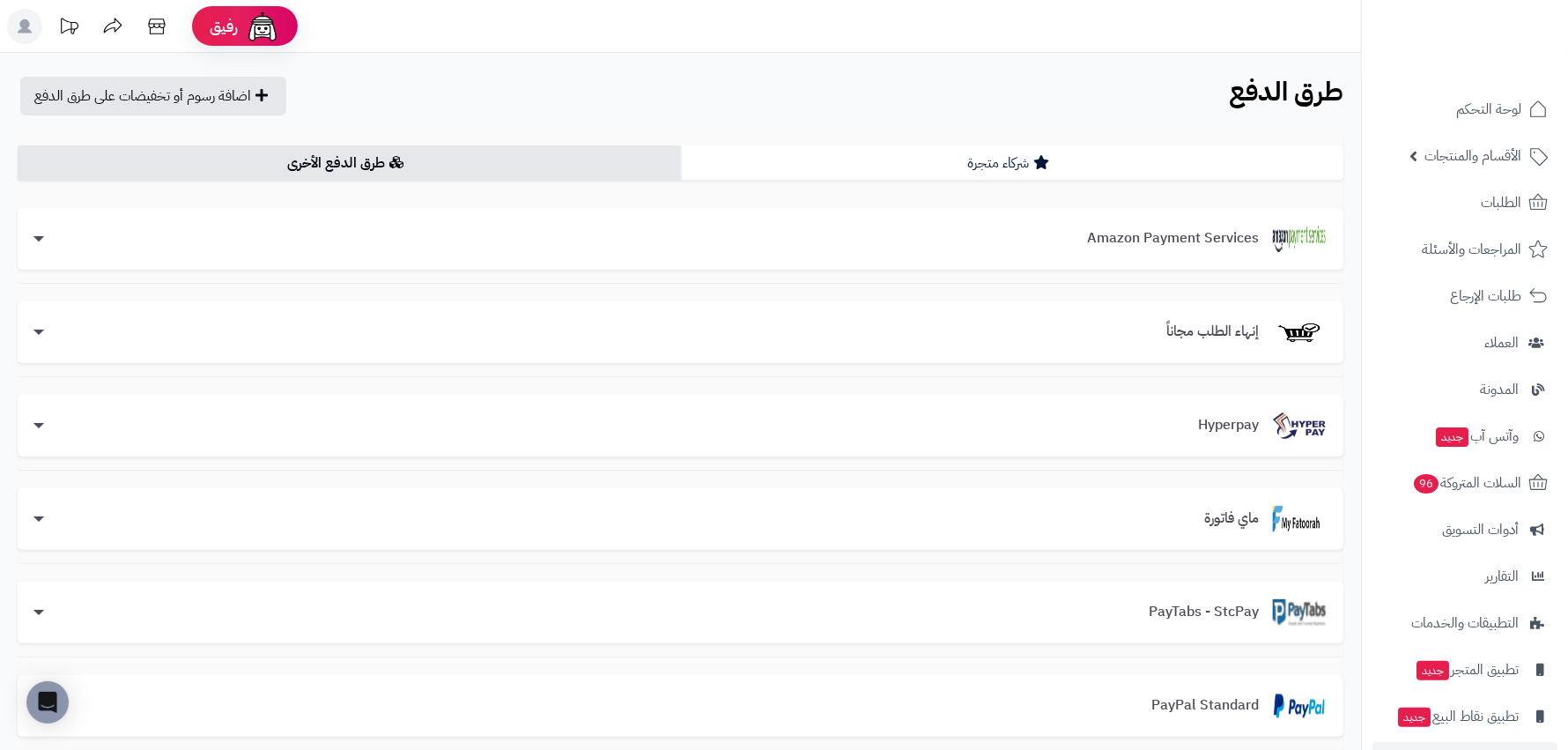
click at [1043, 143] on div "**********" at bounding box center [680, 681] width 1326 height 1098
click at [1038, 157] on icon at bounding box center [1042, 163] width 16 height 14
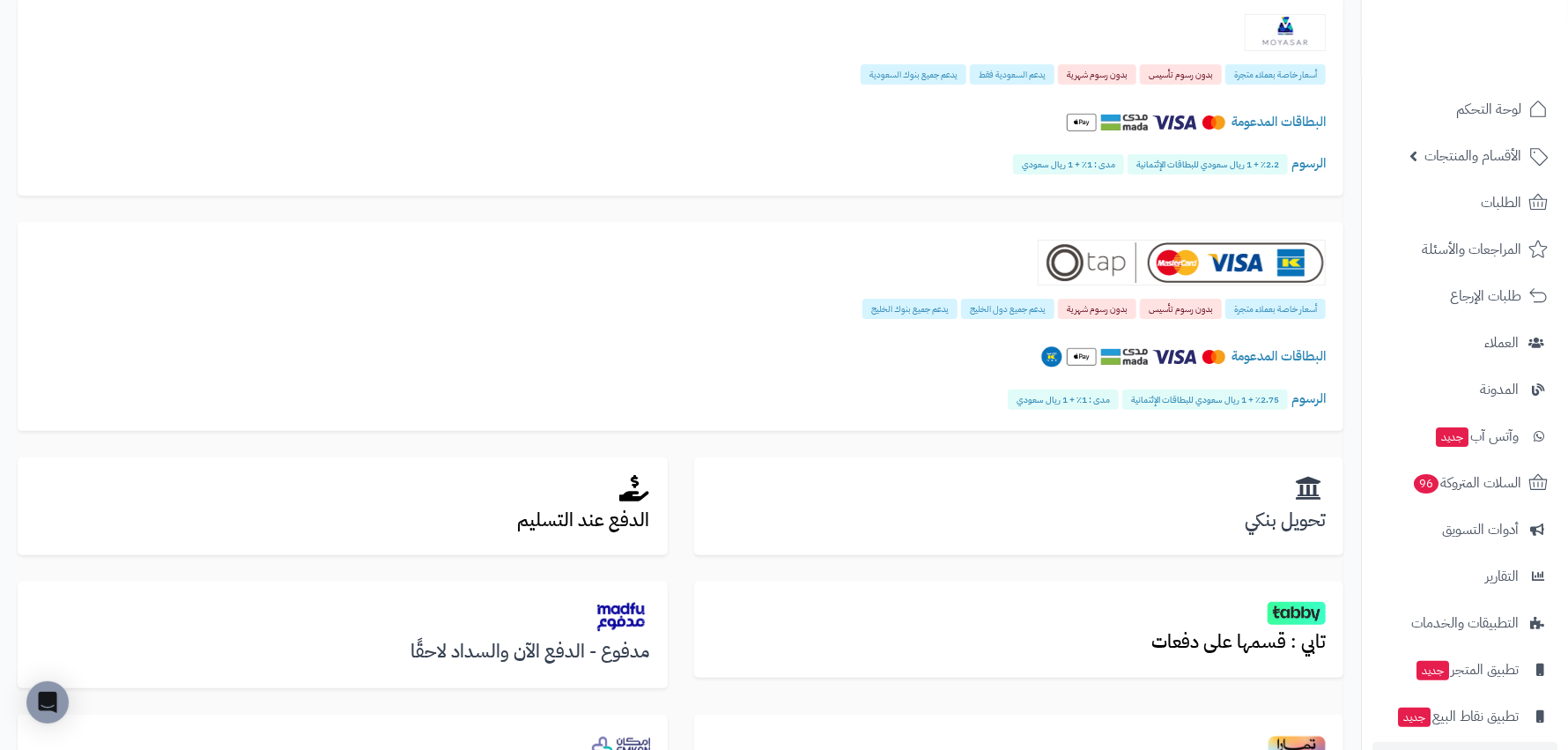
scroll to position [436, 0]
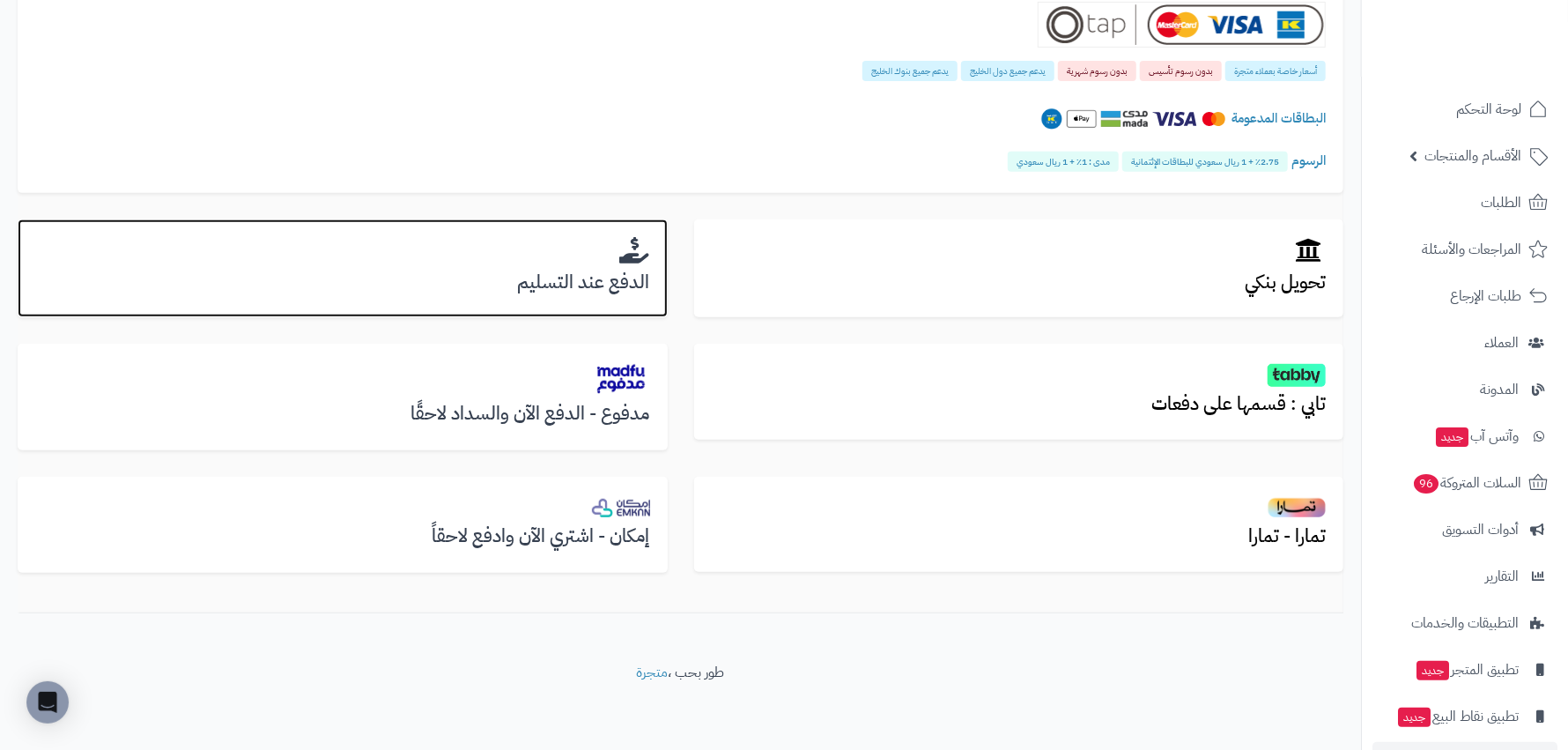
click at [518, 230] on div "الدفع عند التسليم" at bounding box center [343, 269] width 650 height 99
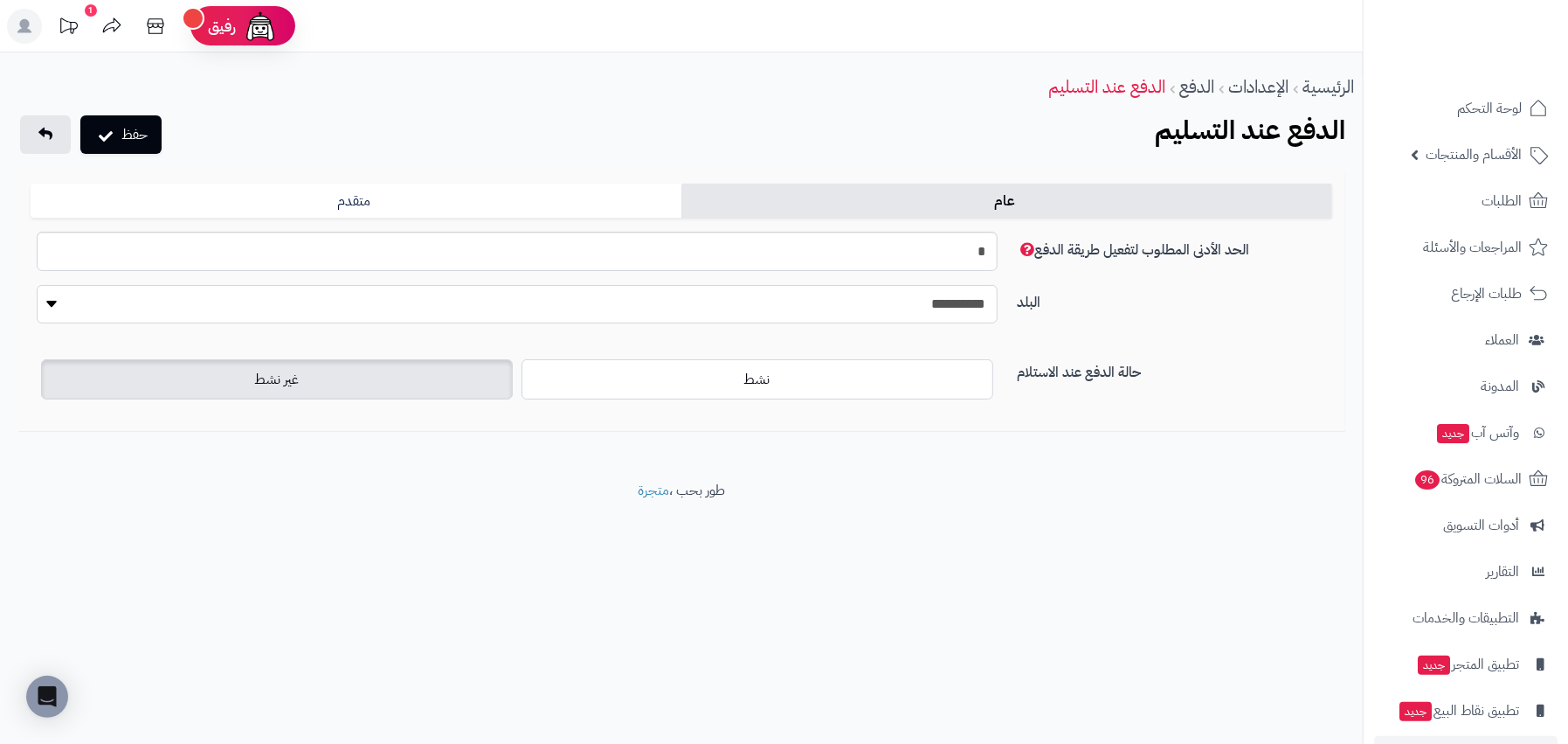
click at [731, 322] on select "**********" at bounding box center [517, 304] width 961 height 39
select select "***"
click at [37, 285] on select "**********" at bounding box center [517, 304] width 961 height 39
click at [0, 0] on div "المنطقة التي يشملها الدفع" at bounding box center [0, 0] width 0 height 0
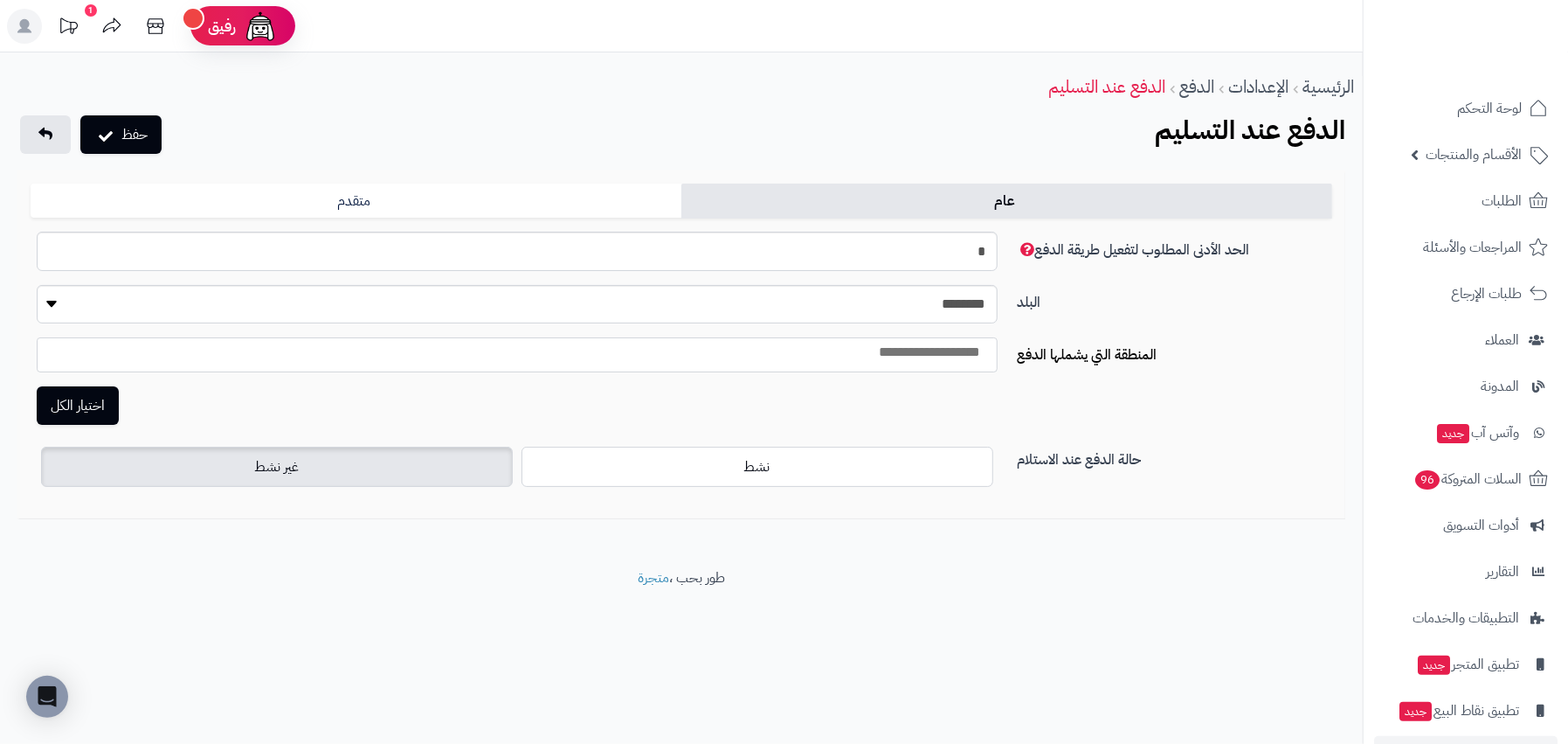
select select
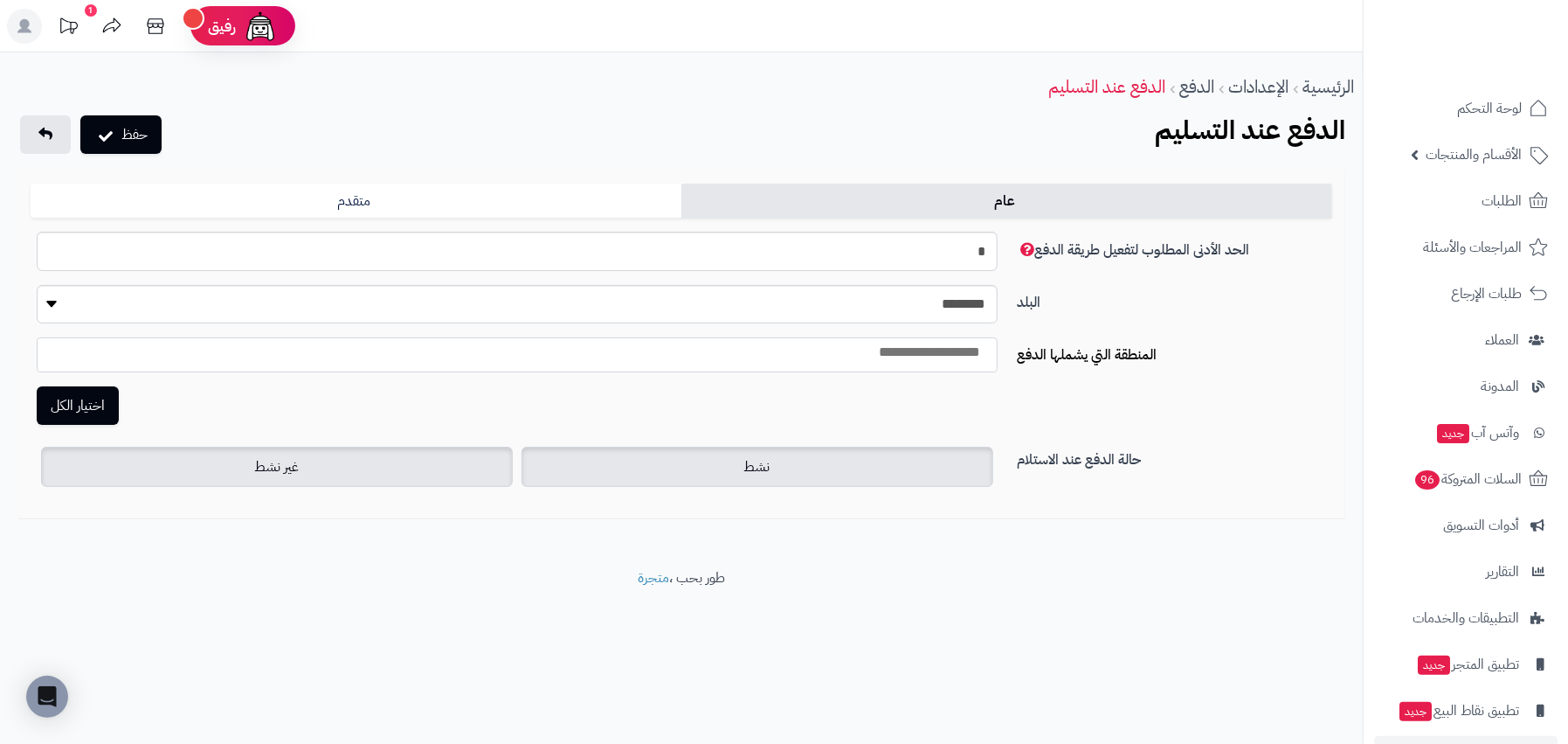
click at [698, 478] on label "نشط" at bounding box center [757, 467] width 472 height 40
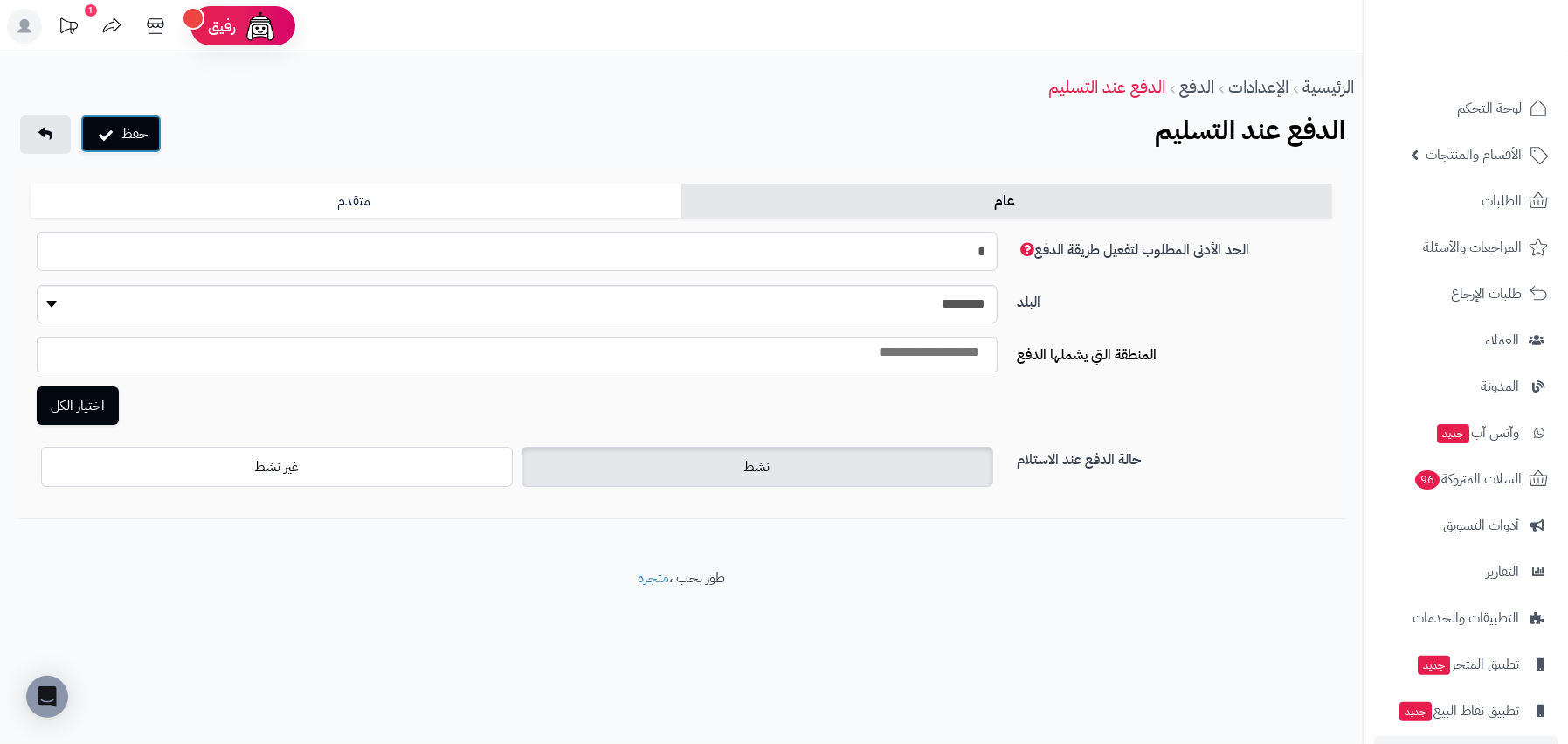
click at [145, 127] on button "حفظ" at bounding box center [121, 134] width 81 height 39
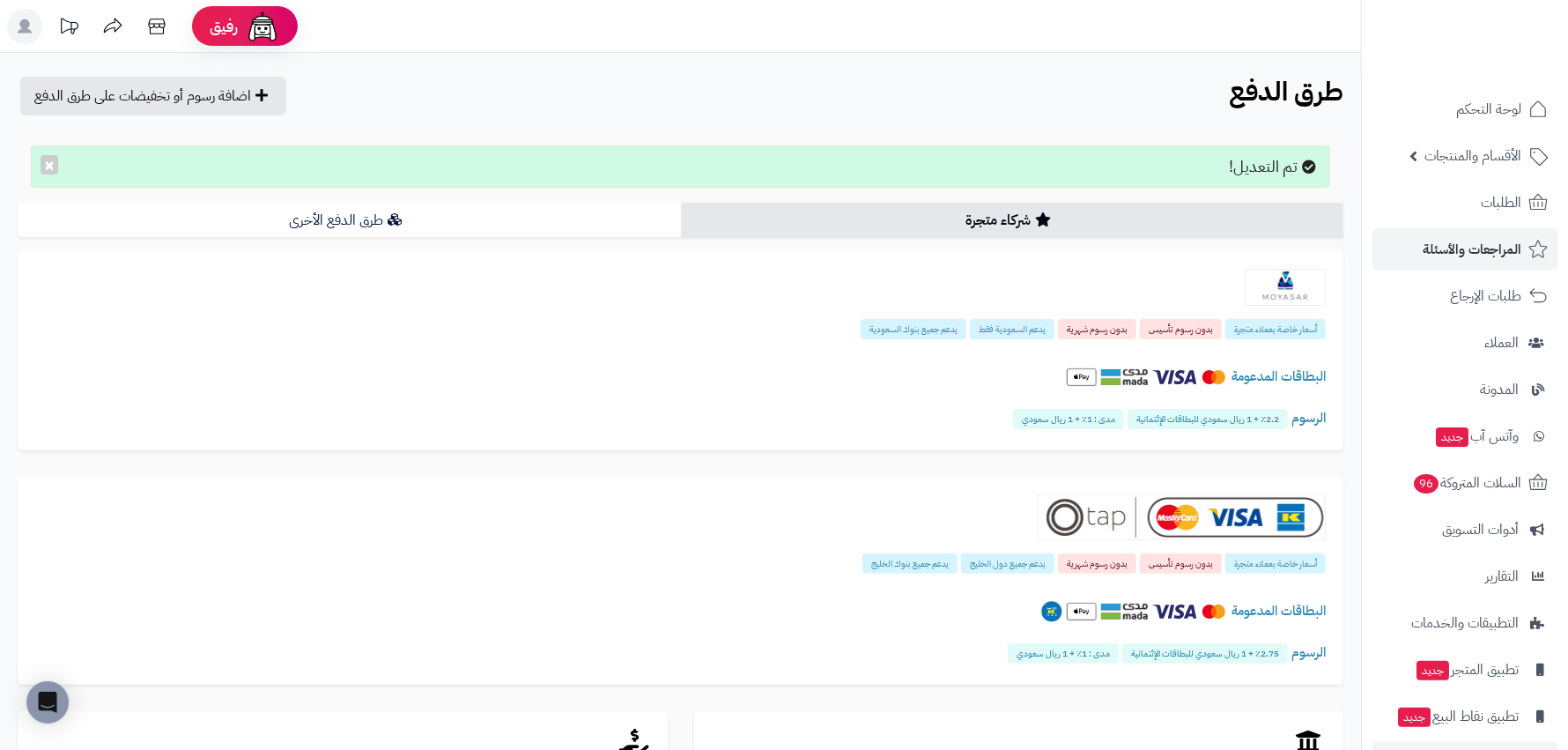
scroll to position [55, 0]
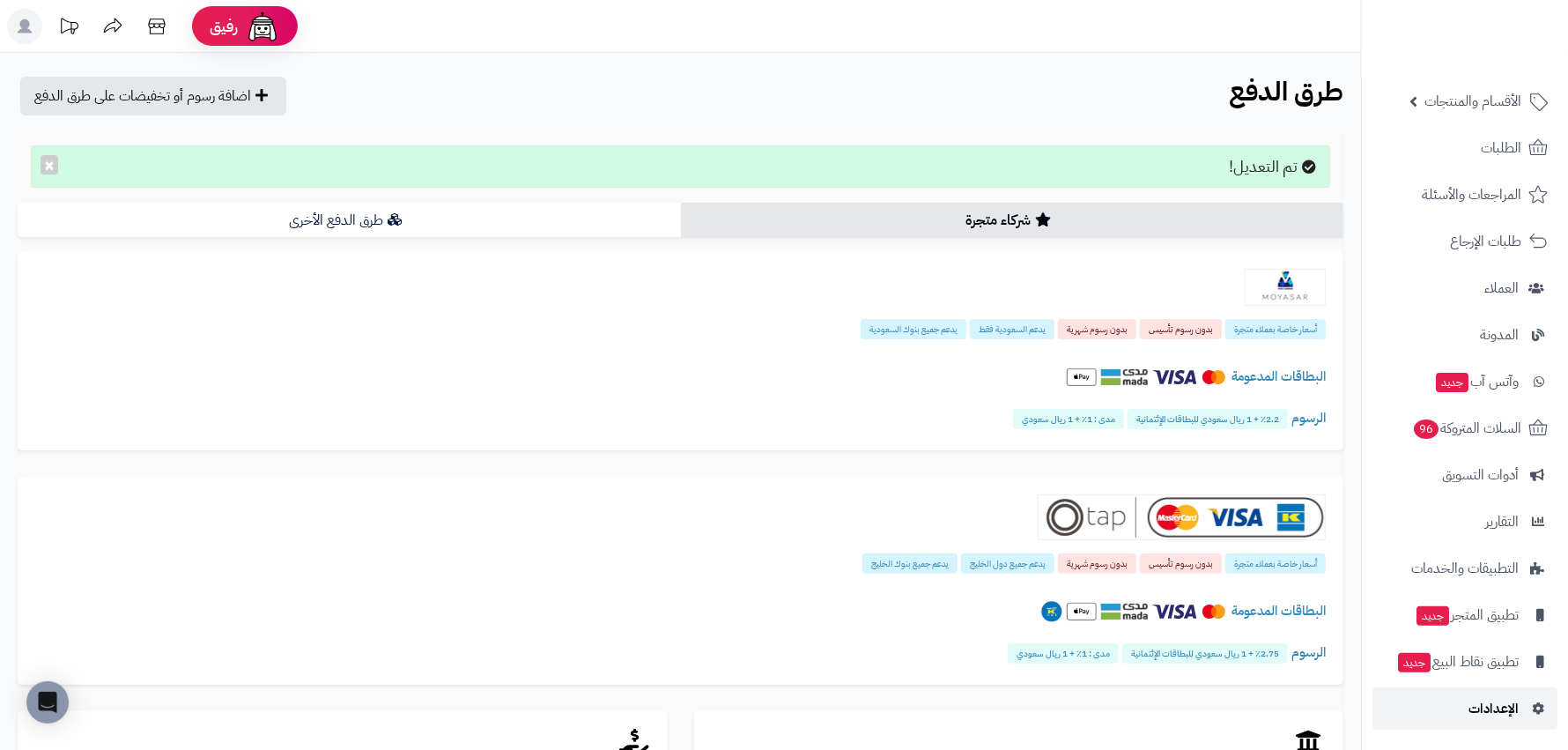
click at [1524, 716] on link "الإعدادات" at bounding box center [1465, 708] width 185 height 42
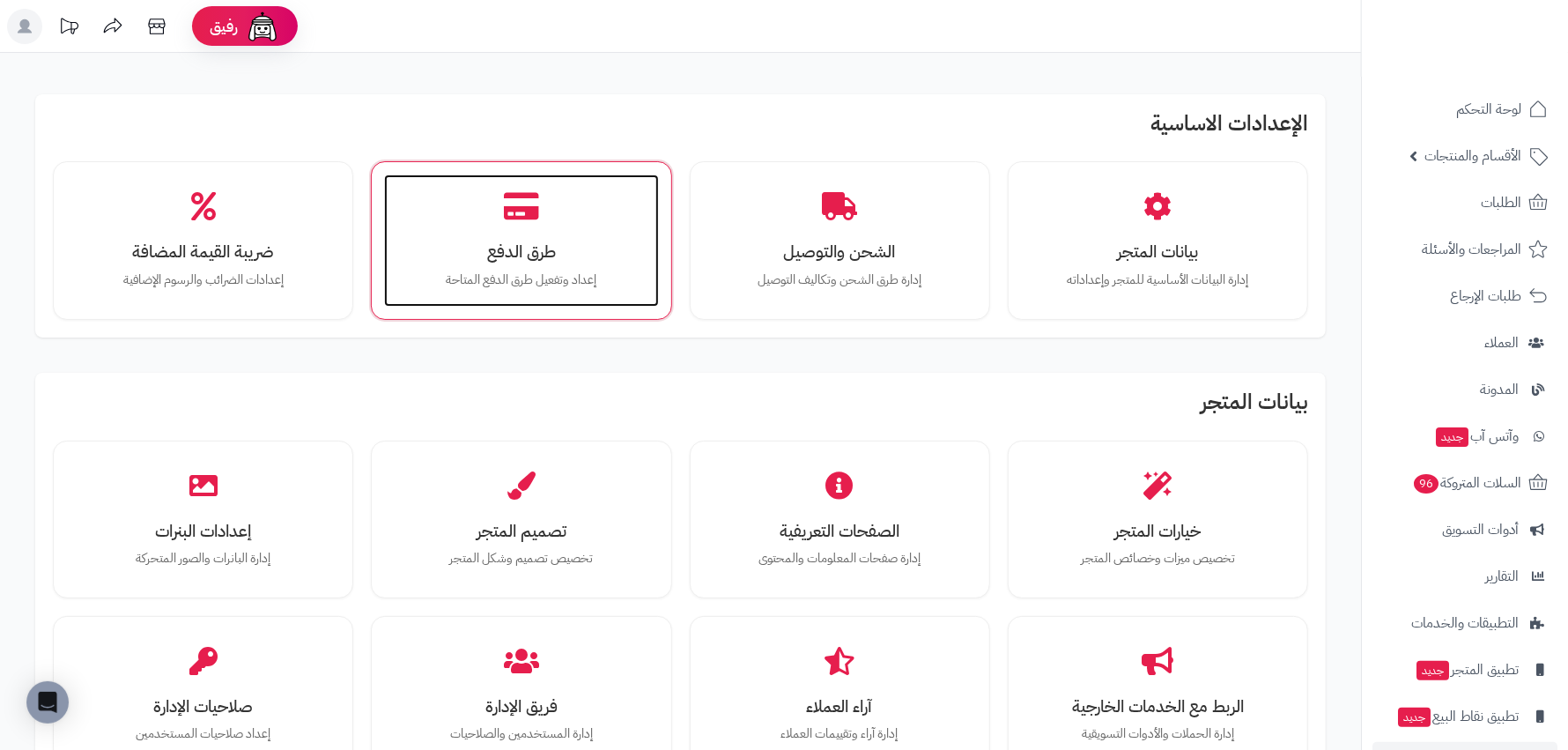
click at [489, 260] on h3 "طرق الدفع" at bounding box center [521, 251] width 239 height 19
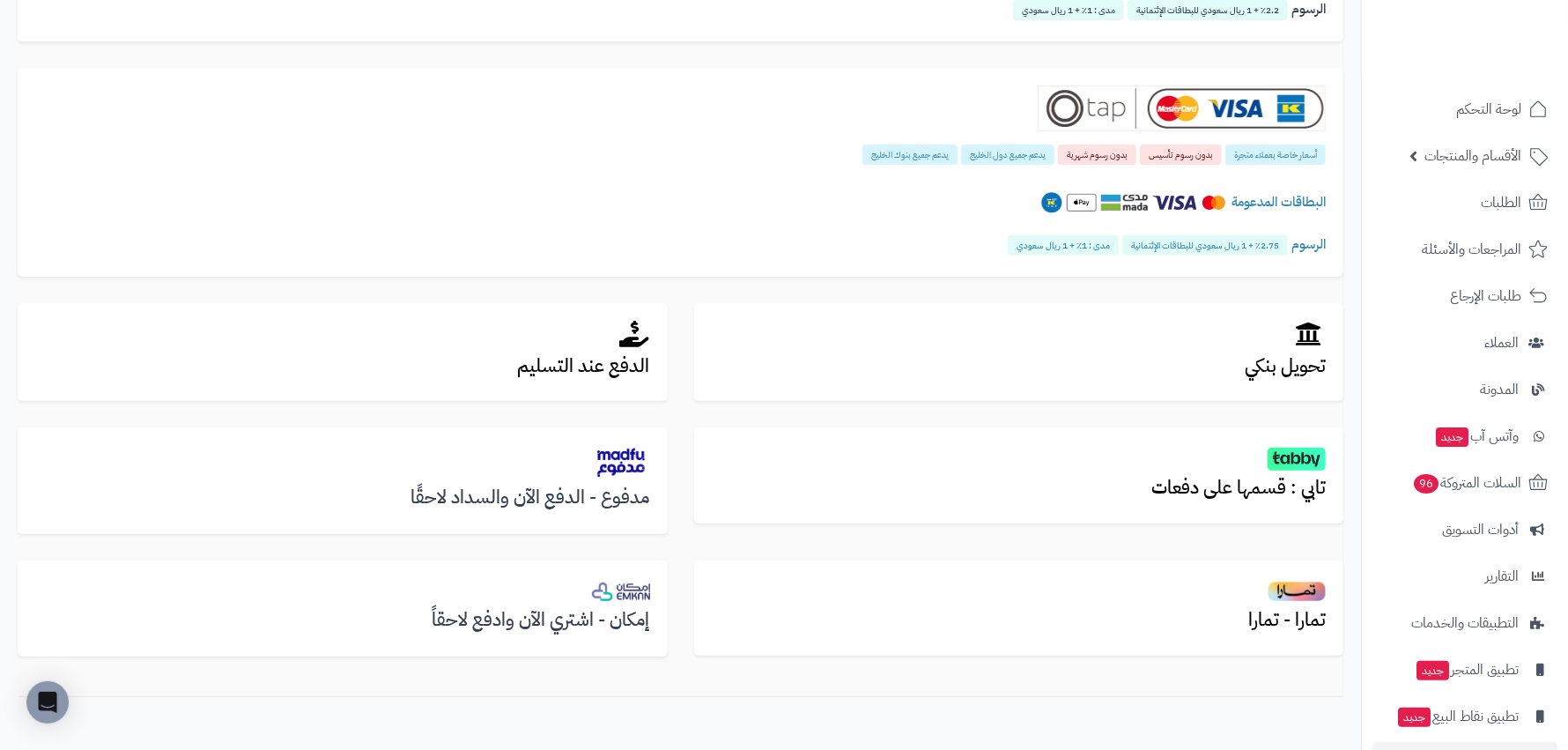
scroll to position [352, 0]
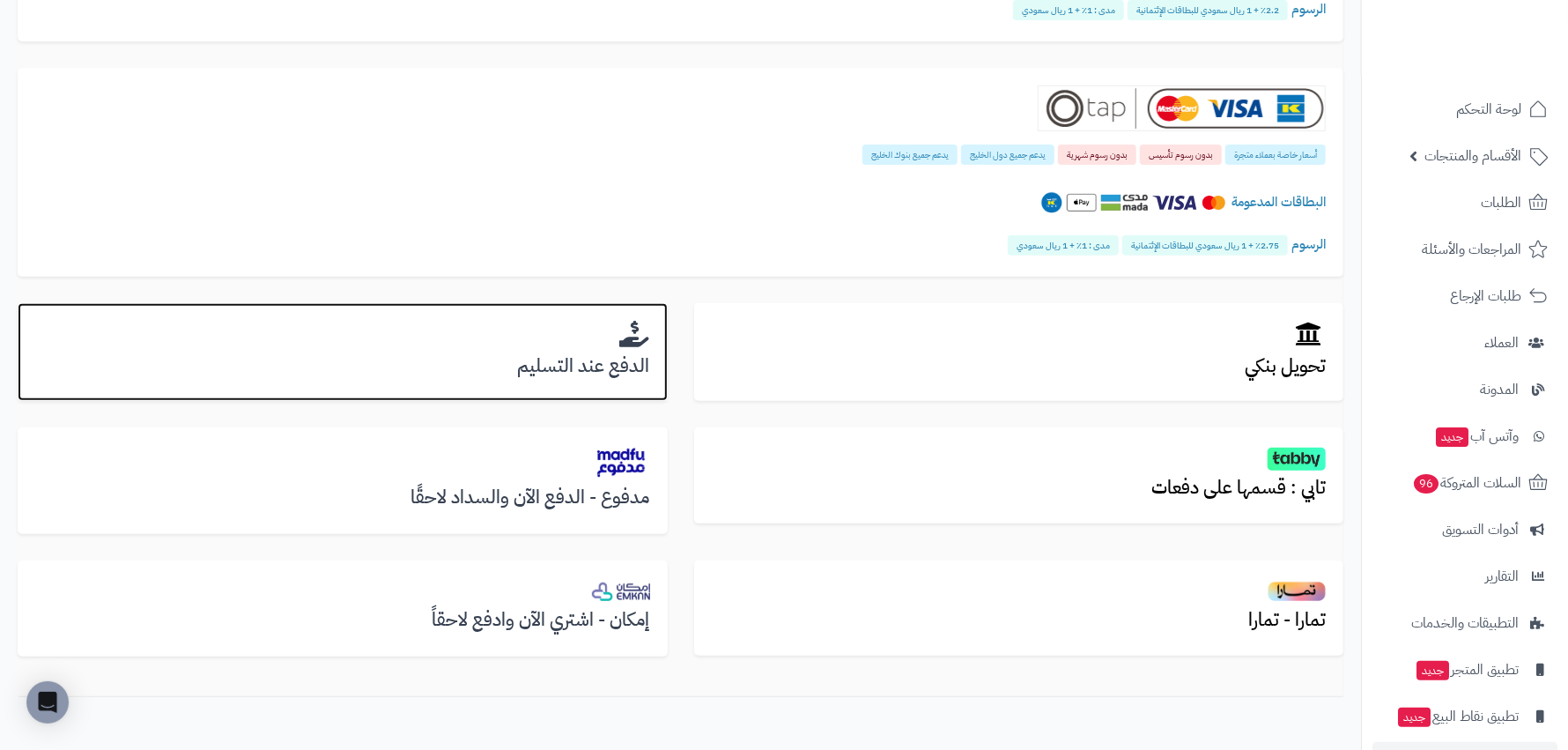
click at [588, 363] on h3 "الدفع عند التسليم" at bounding box center [343, 366] width 615 height 20
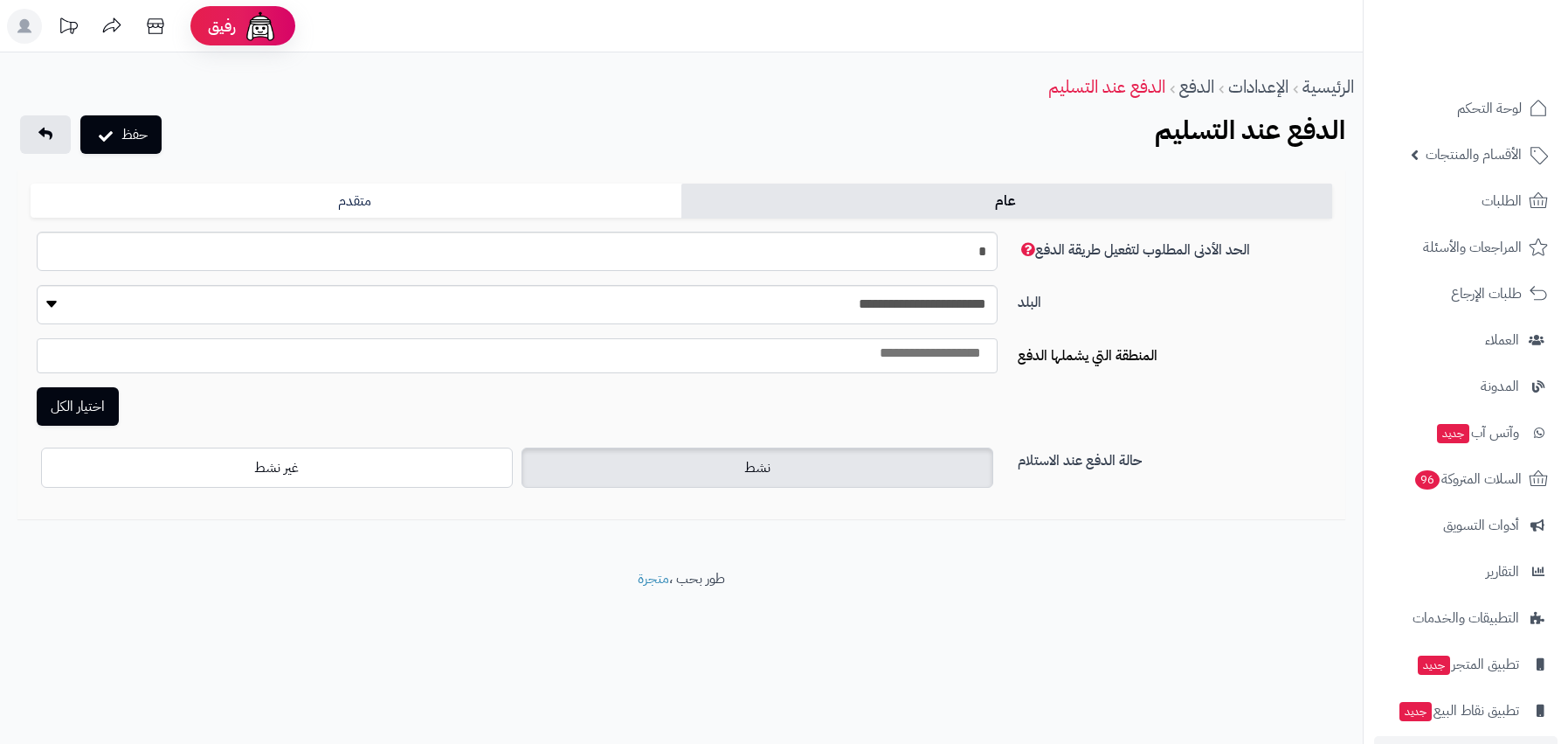
select select
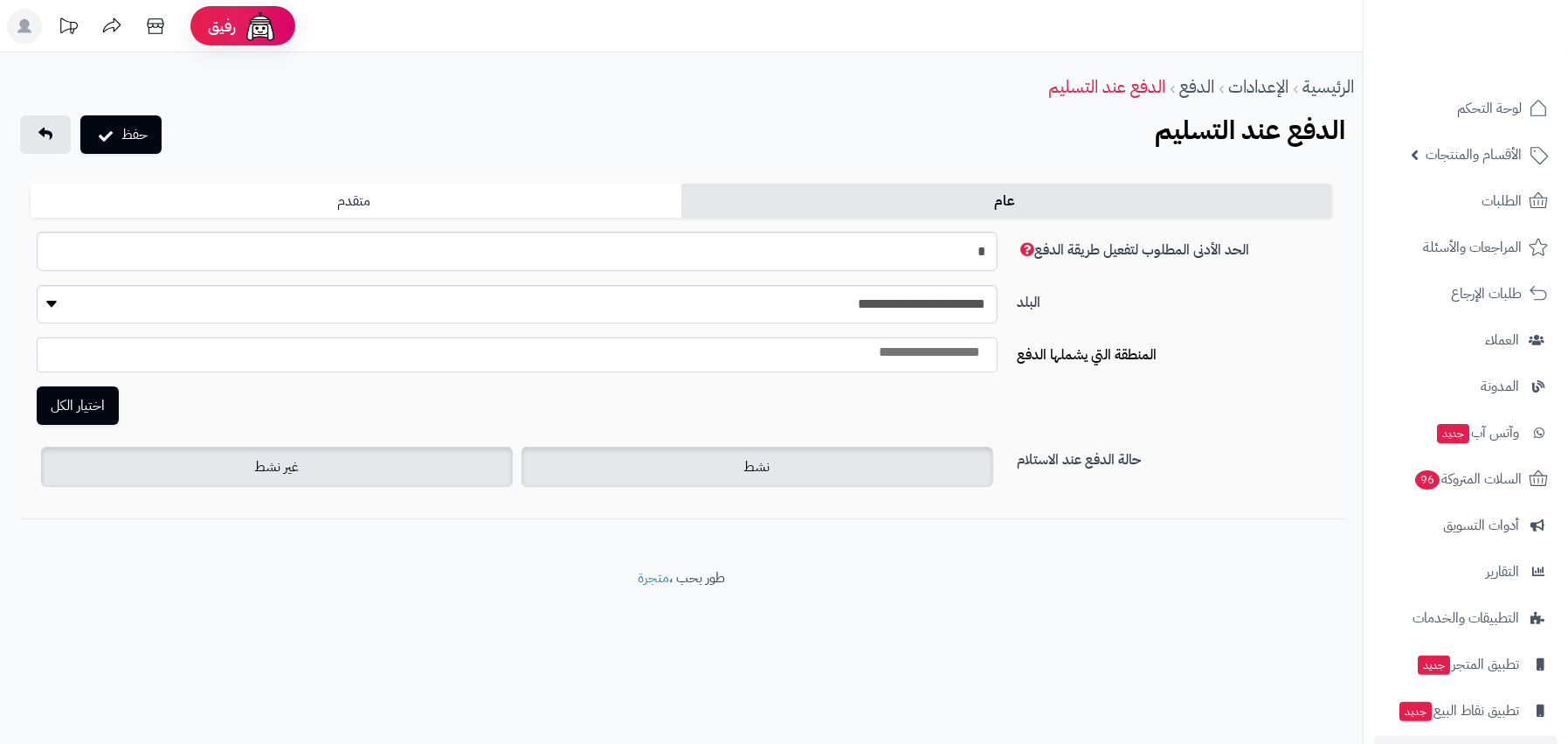
click at [296, 471] on span "غير نشط" at bounding box center [276, 467] width 45 height 21
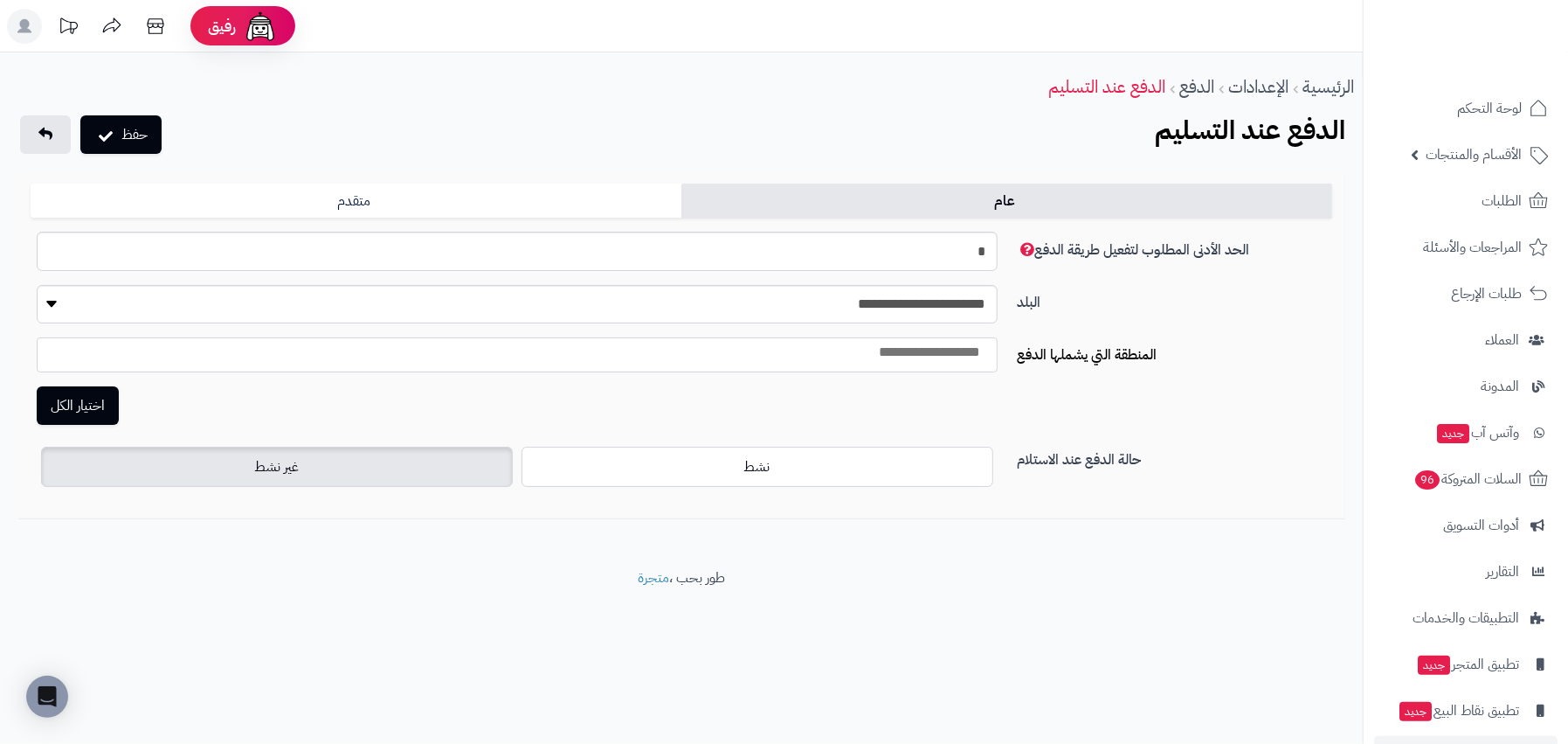
click at [282, 473] on span "غير نشط" at bounding box center [276, 467] width 45 height 21
click at [108, 129] on icon "submit" at bounding box center [106, 134] width 14 height 18
